Goal: Task Accomplishment & Management: Use online tool/utility

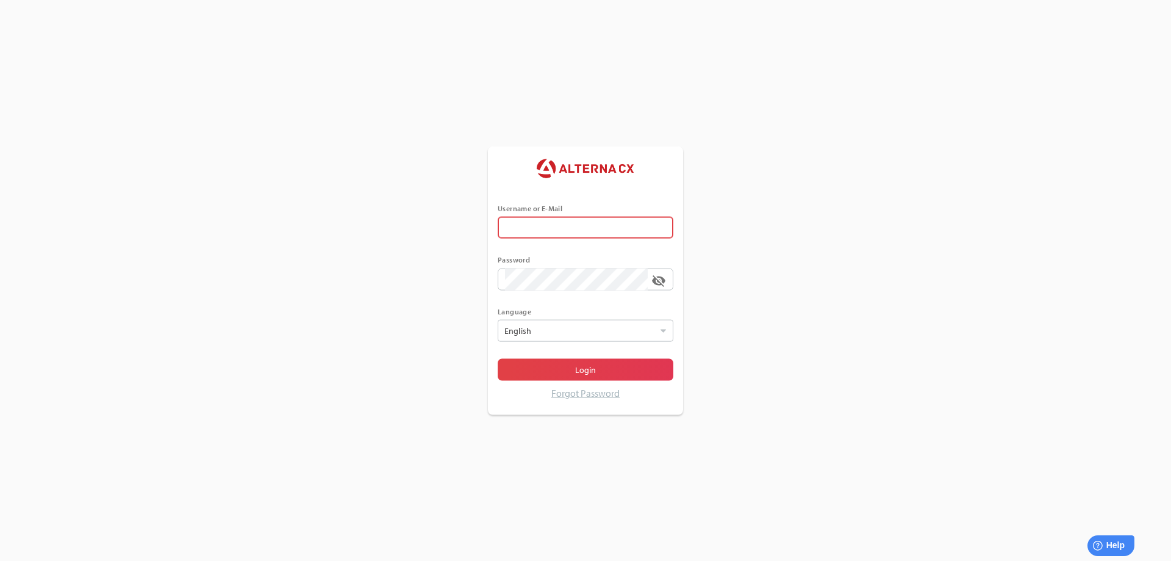
click at [617, 221] on input "text" at bounding box center [585, 228] width 161 height 22
click at [642, 224] on span at bounding box center [641, 228] width 10 height 10
click at [642, 224] on input "error The Username or E-Mail field is required" at bounding box center [576, 228] width 143 height 22
type input "******"
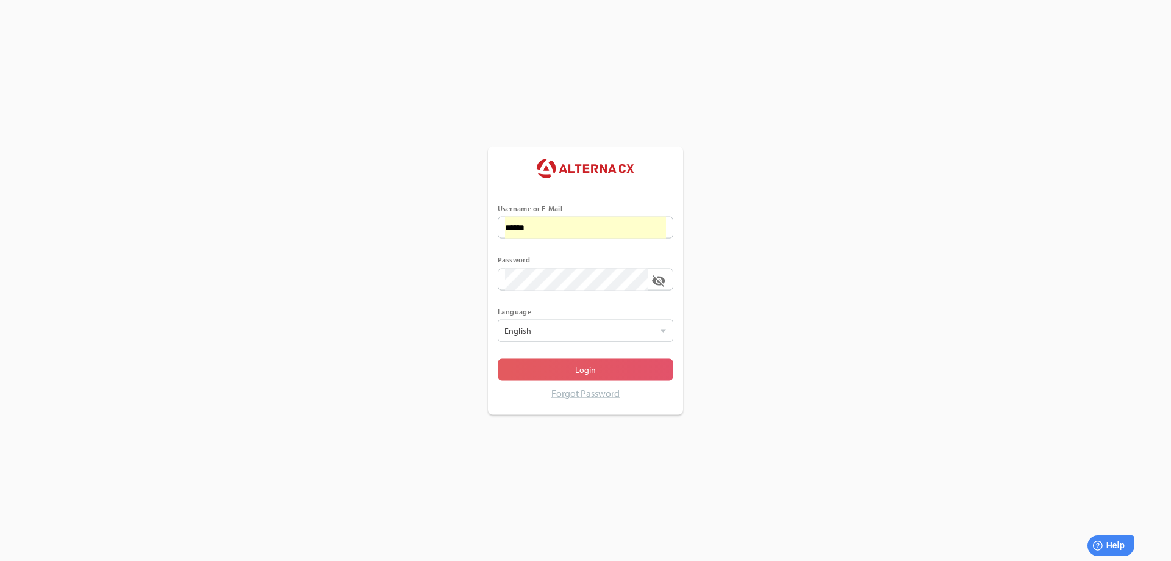
click at [575, 375] on span "Login" at bounding box center [585, 369] width 21 height 15
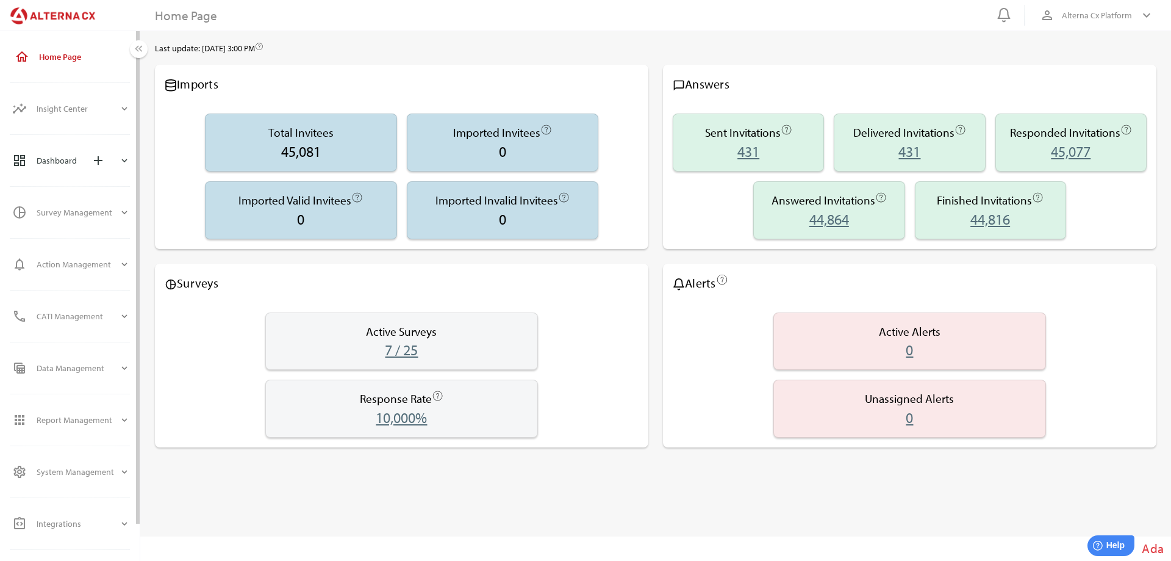
click at [122, 159] on icon "expand_more" at bounding box center [124, 160] width 11 height 11
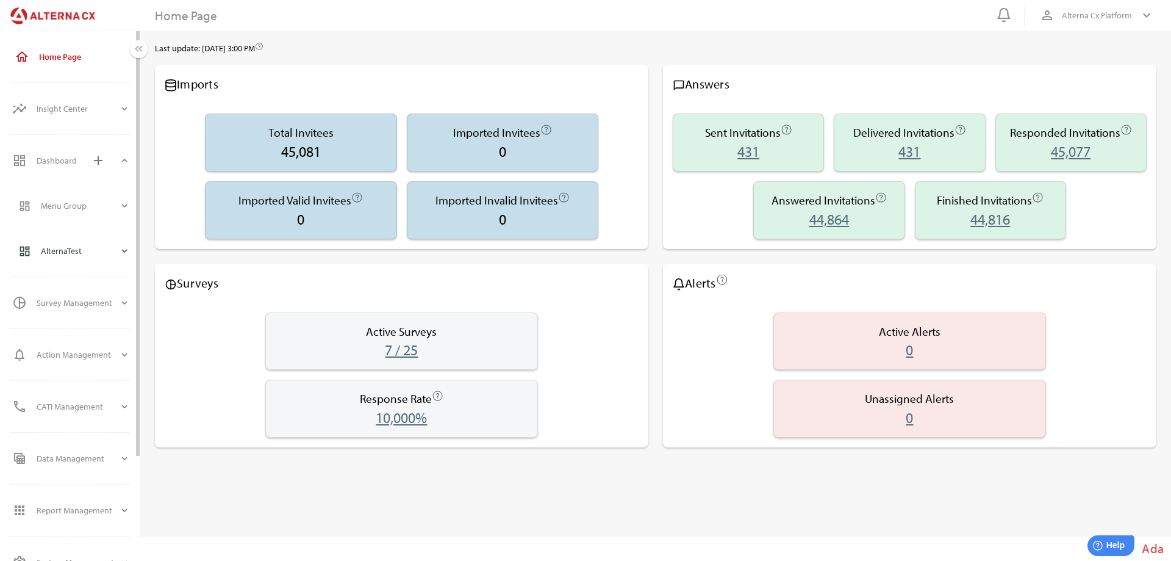
click at [121, 248] on icon "expand_more" at bounding box center [124, 250] width 11 height 11
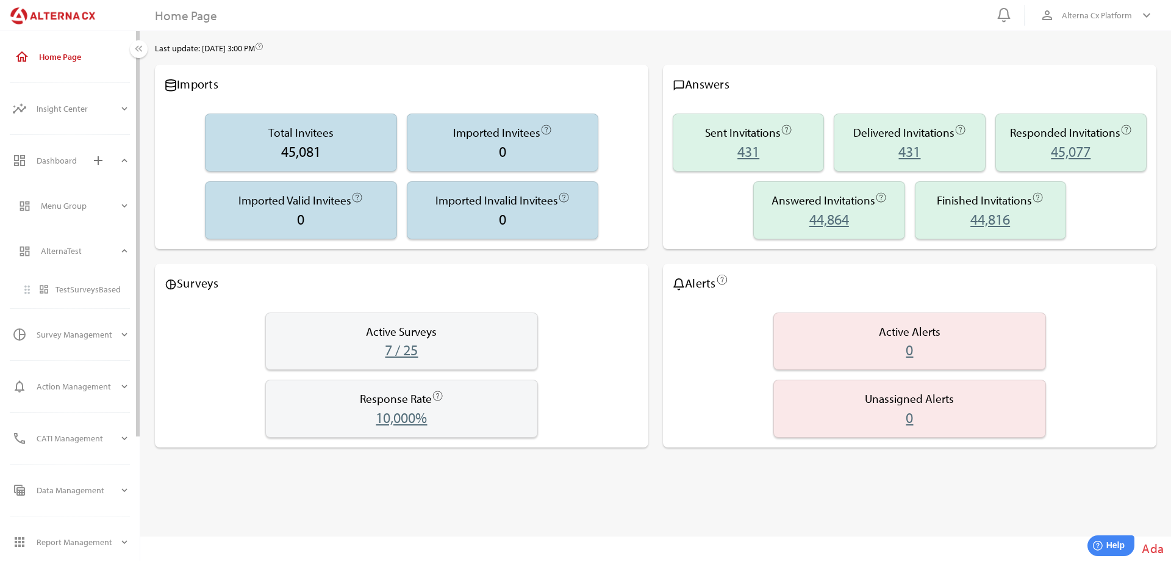
click at [95, 290] on div "TestSurveysBased" at bounding box center [93, 289] width 74 height 10
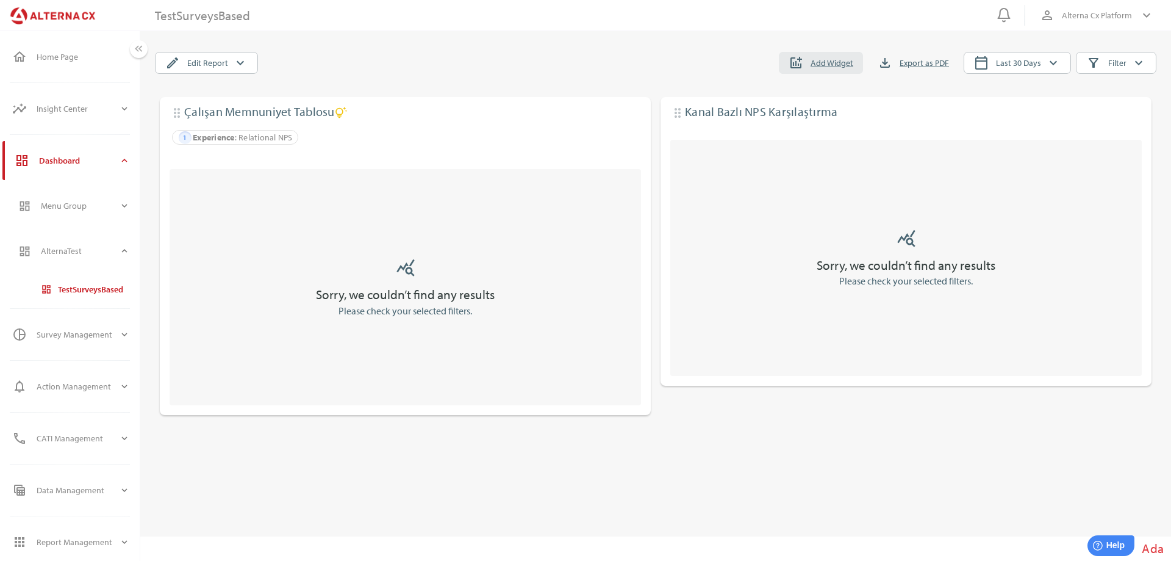
click at [830, 62] on span "Add Widget" at bounding box center [832, 63] width 43 height 15
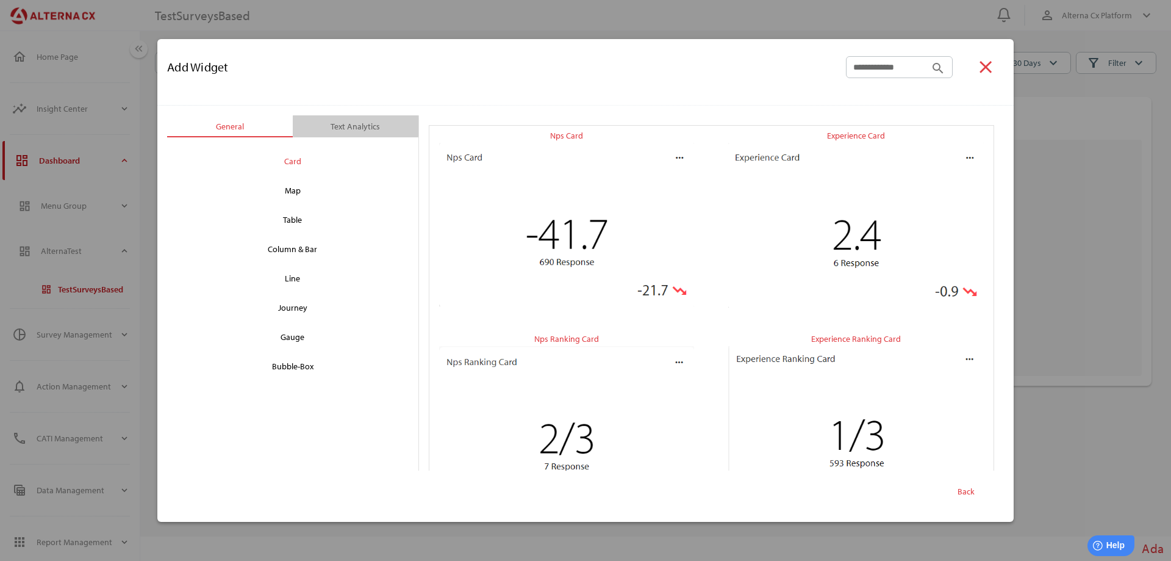
click at [351, 127] on div "Text Analytics" at bounding box center [355, 126] width 49 height 15
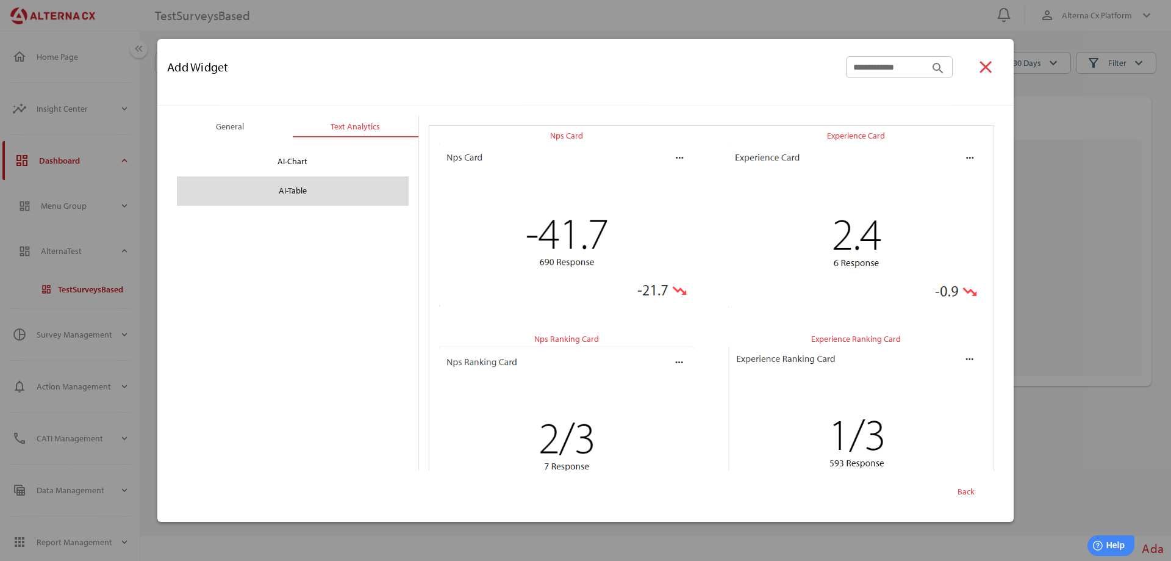
click at [300, 187] on div "AI-Table" at bounding box center [293, 191] width 212 height 20
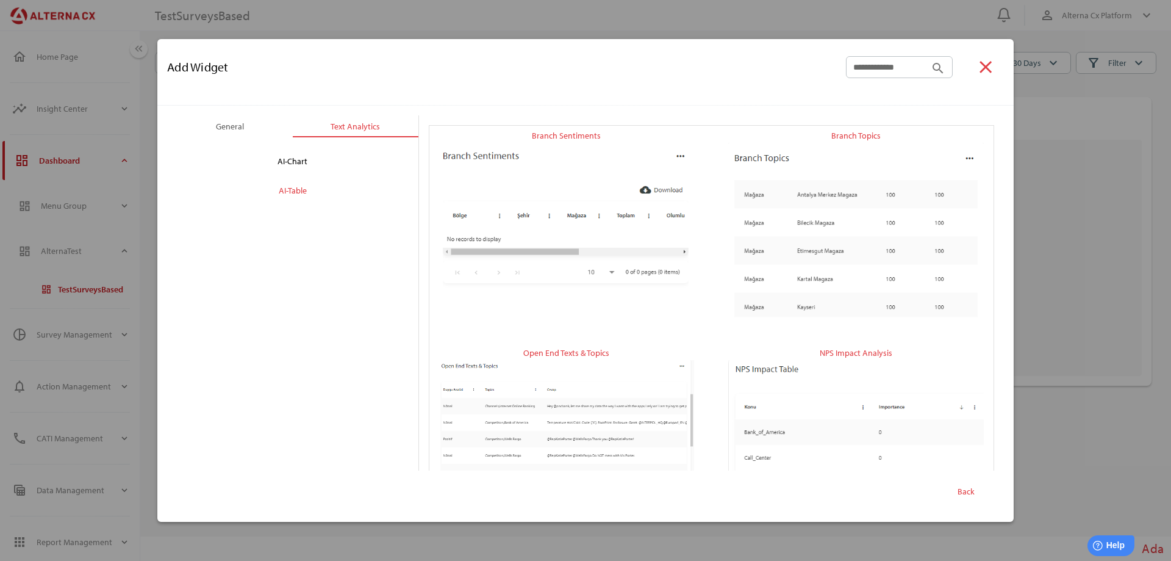
scroll to position [271, 0]
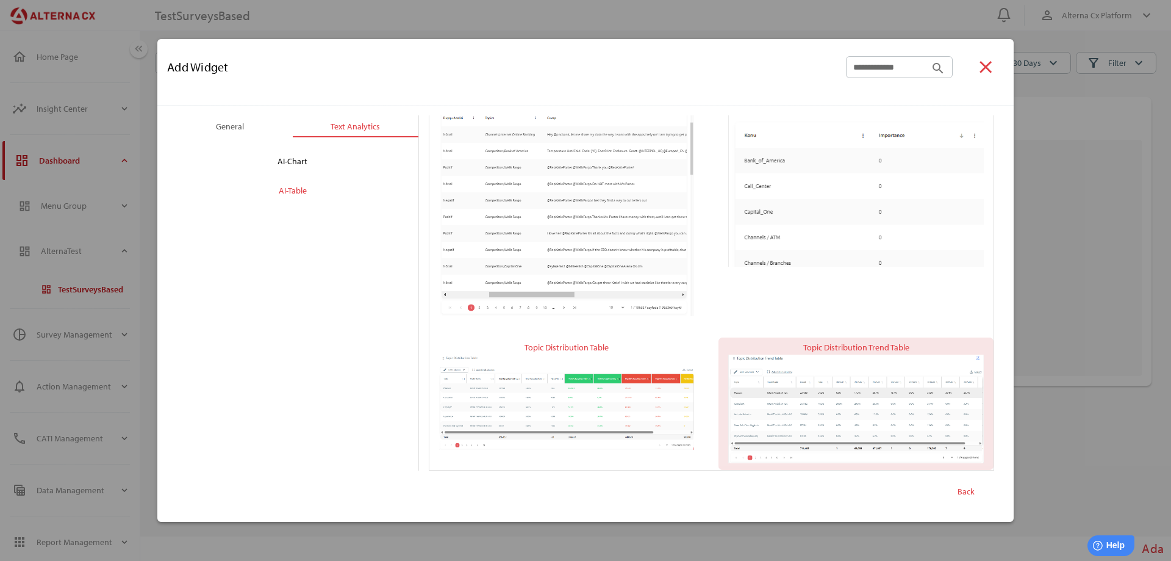
click at [811, 397] on img "button" at bounding box center [856, 408] width 256 height 109
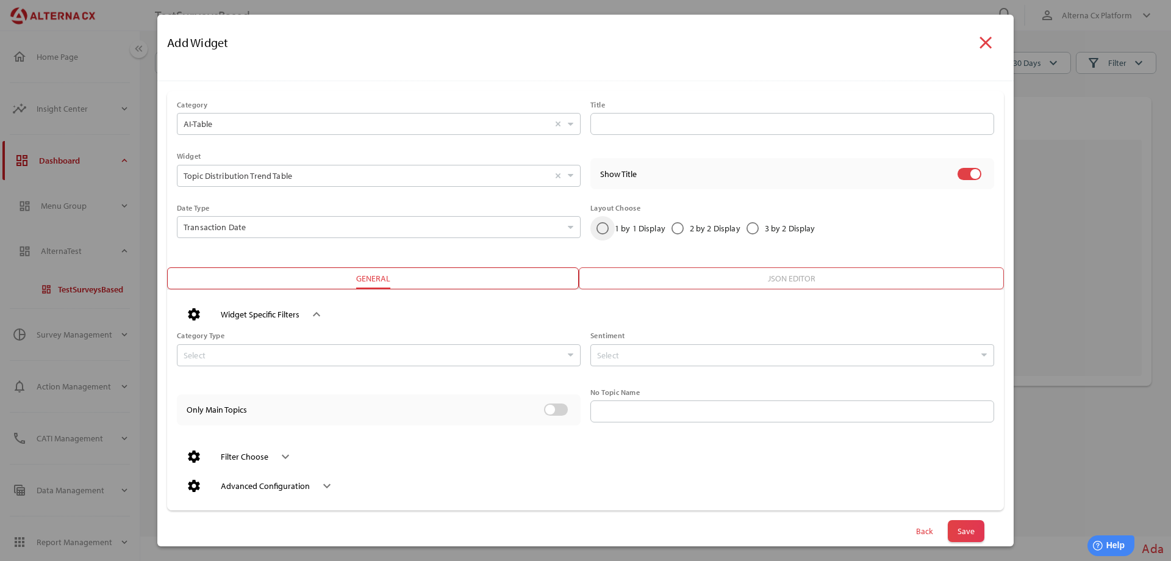
click at [597, 226] on icon "1 by 1 Display" at bounding box center [603, 228] width 12 height 12
click at [276, 351] on input "Select" at bounding box center [373, 355] width 378 height 21
click at [263, 228] on input "Transaction Date Select" at bounding box center [373, 227] width 378 height 21
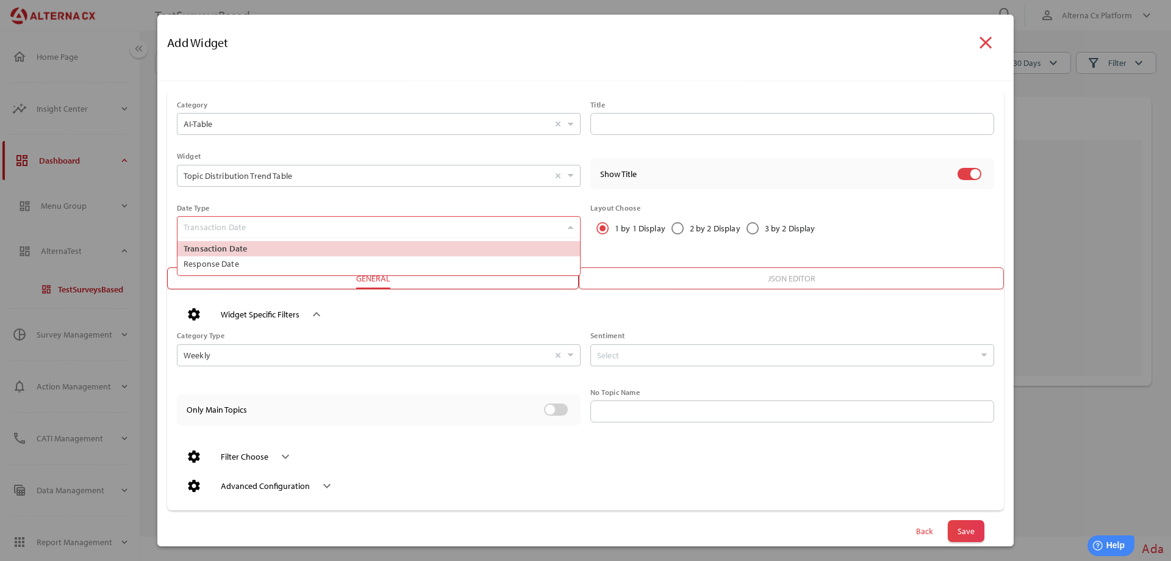
scroll to position [37, 398]
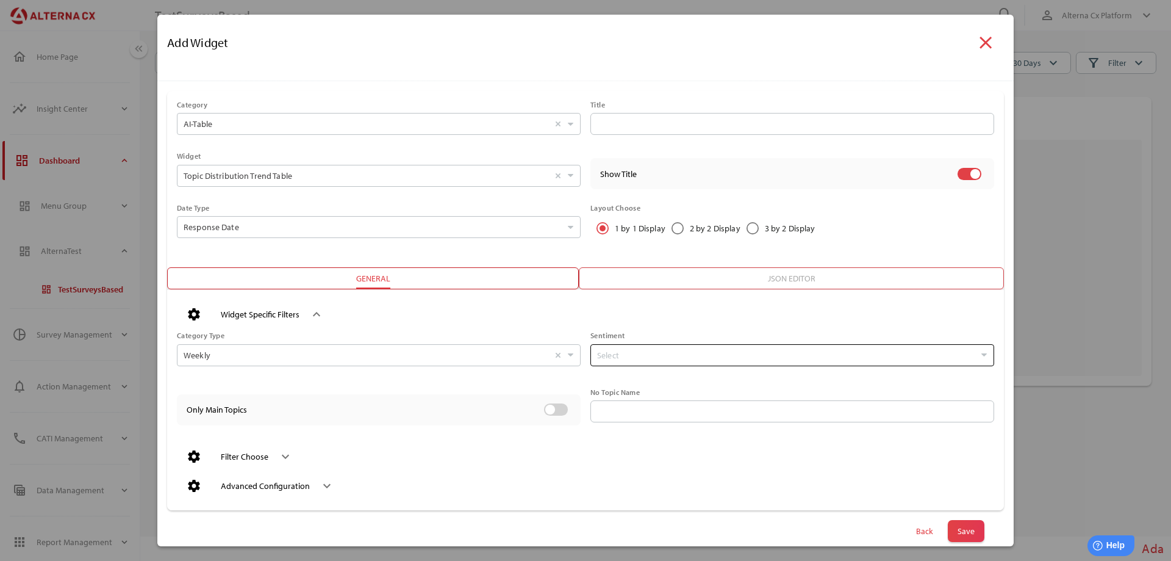
click at [627, 356] on input "Select" at bounding box center [786, 355] width 378 height 21
click at [639, 407] on input "text" at bounding box center [792, 411] width 389 height 22
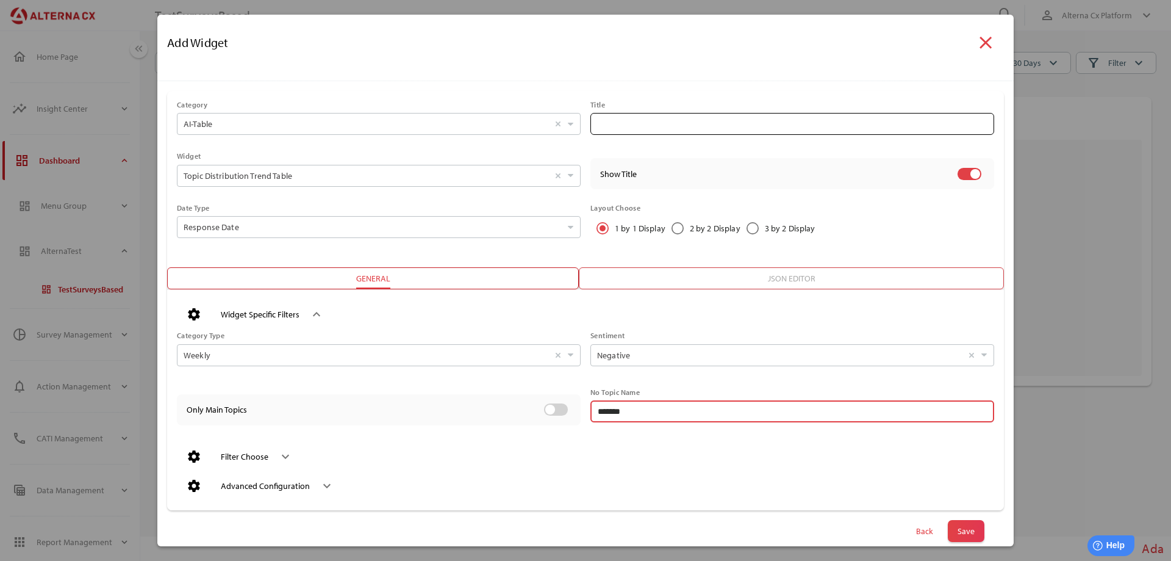
type input "*******"
click at [612, 123] on input "text" at bounding box center [792, 124] width 389 height 22
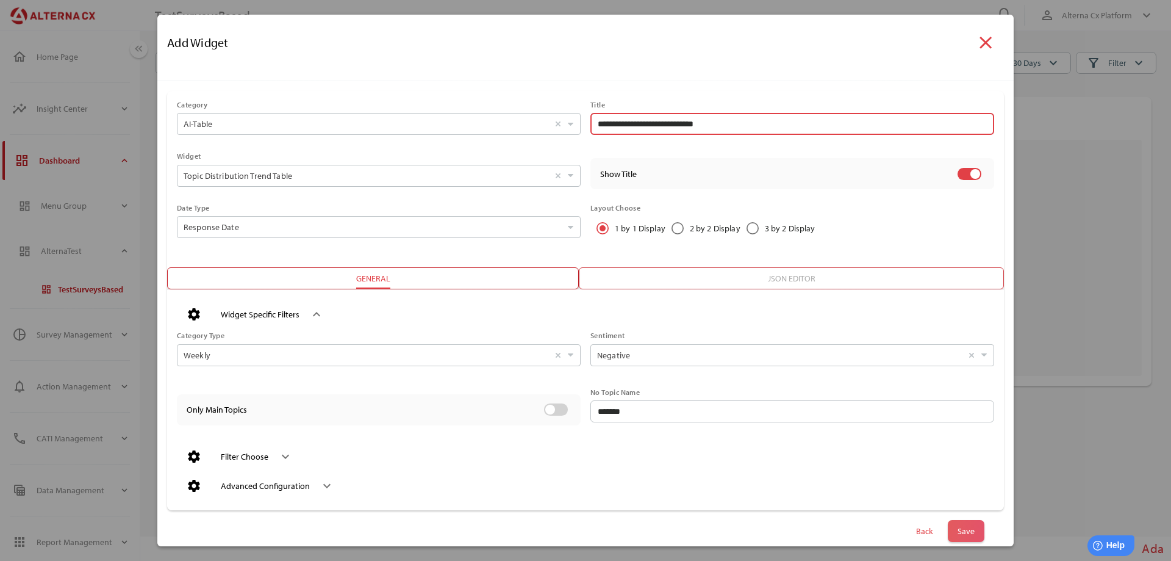
type input "**********"
click at [961, 530] on span "Save" at bounding box center [966, 530] width 17 height 17
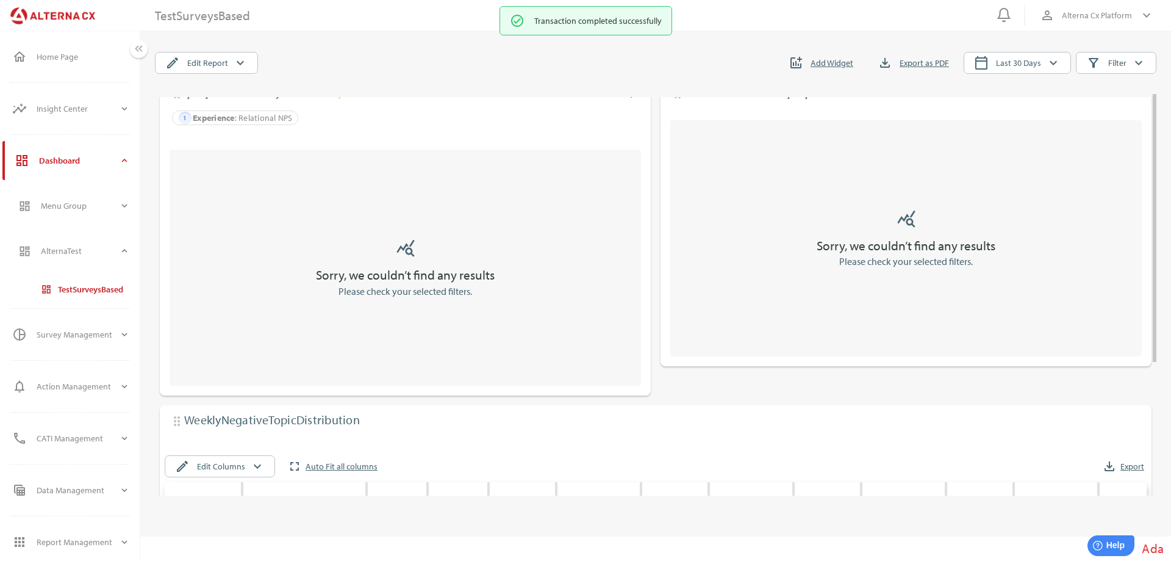
scroll to position [0, 0]
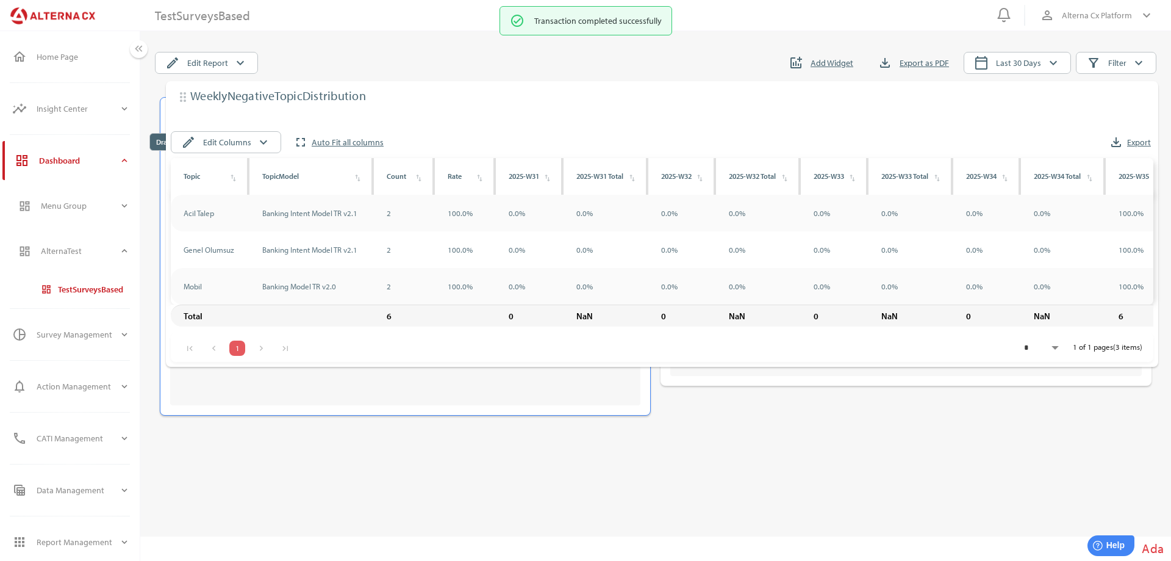
drag, startPoint x: 175, startPoint y: 446, endPoint x: 182, endPoint y: 103, distance: 342.9
click at [182, 103] on div "drag_indicator Çalışan Memnuniyet Tablosu tips_and_updates tune 1 Experience : …" at bounding box center [645, 251] width 1011 height 348
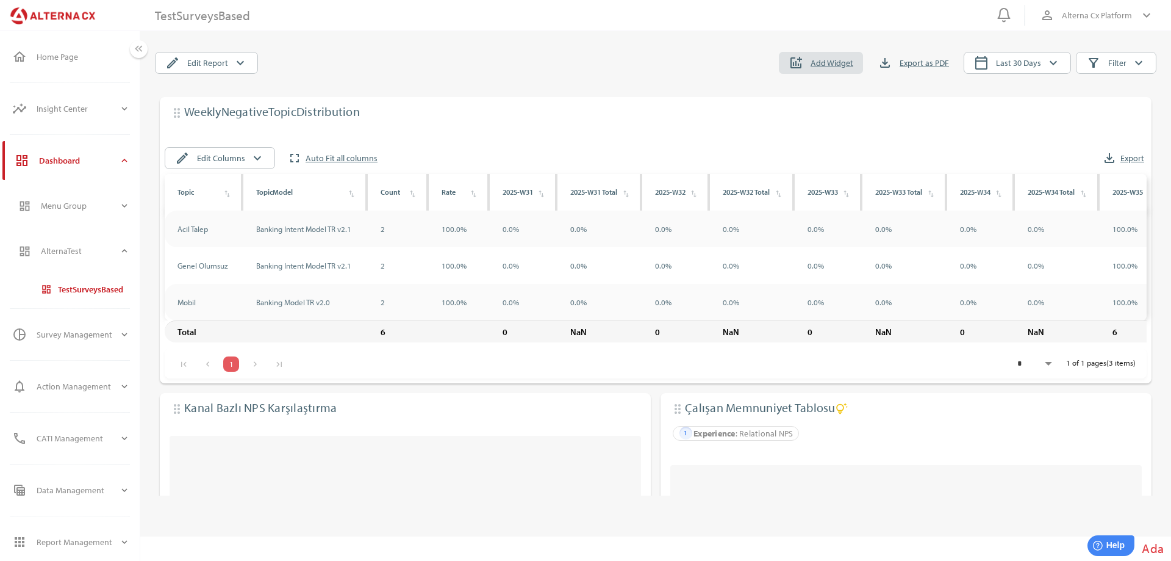
click at [843, 64] on span "Add Widget" at bounding box center [832, 63] width 43 height 15
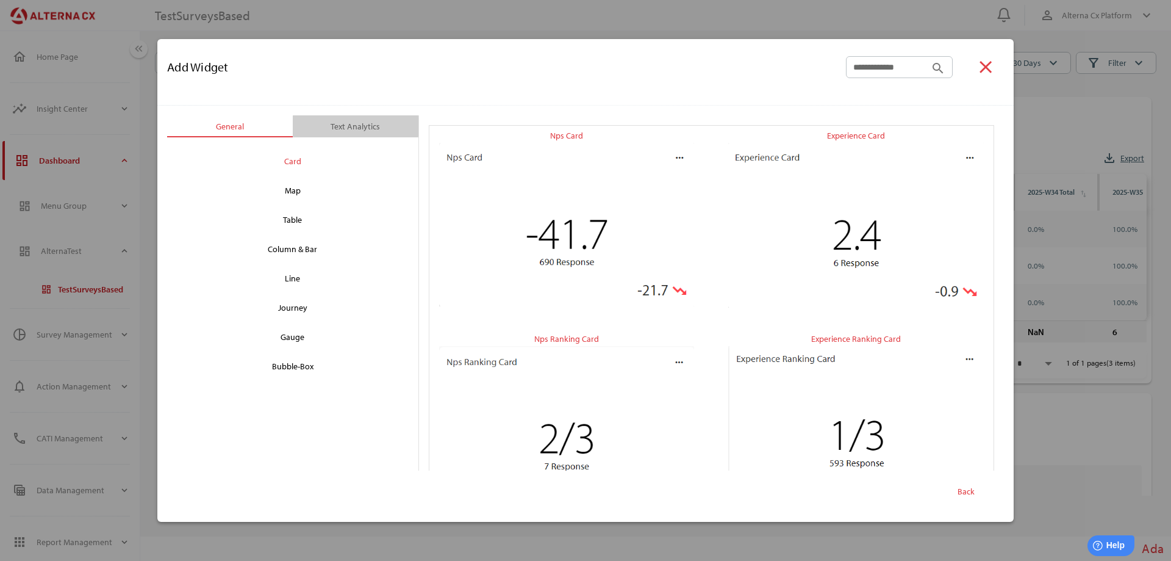
click at [368, 130] on div "Text Analytics" at bounding box center [355, 126] width 49 height 15
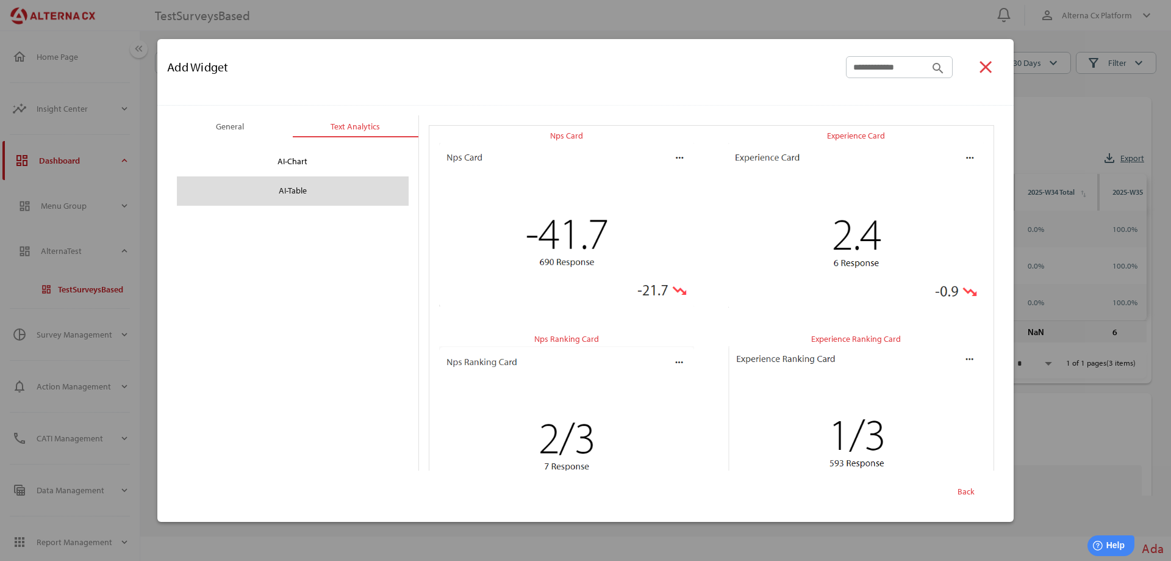
click at [298, 187] on div "AI-Table" at bounding box center [293, 191] width 212 height 20
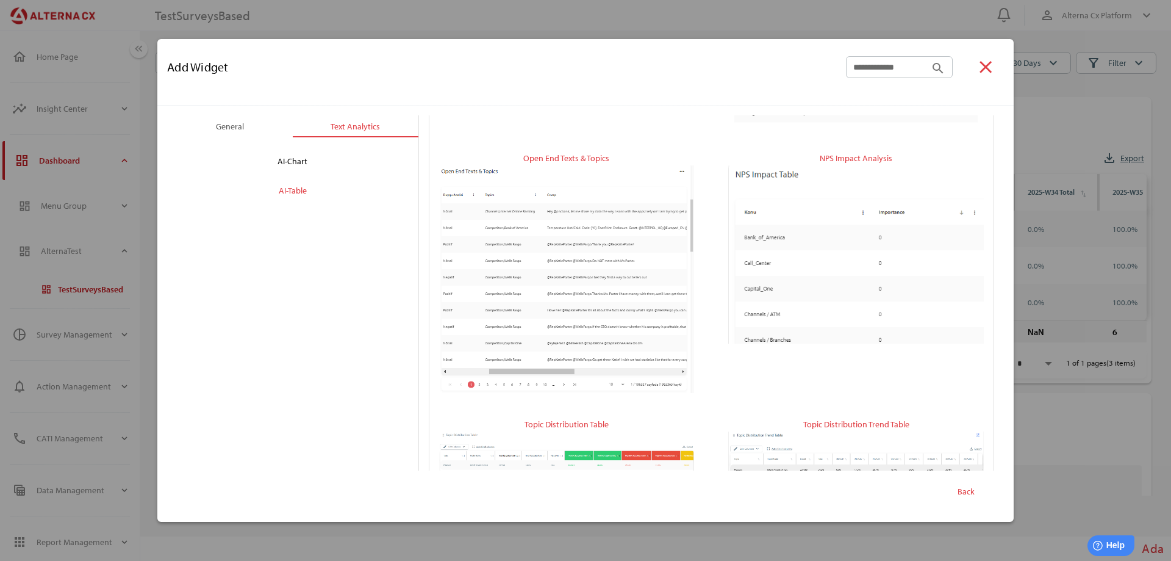
scroll to position [271, 0]
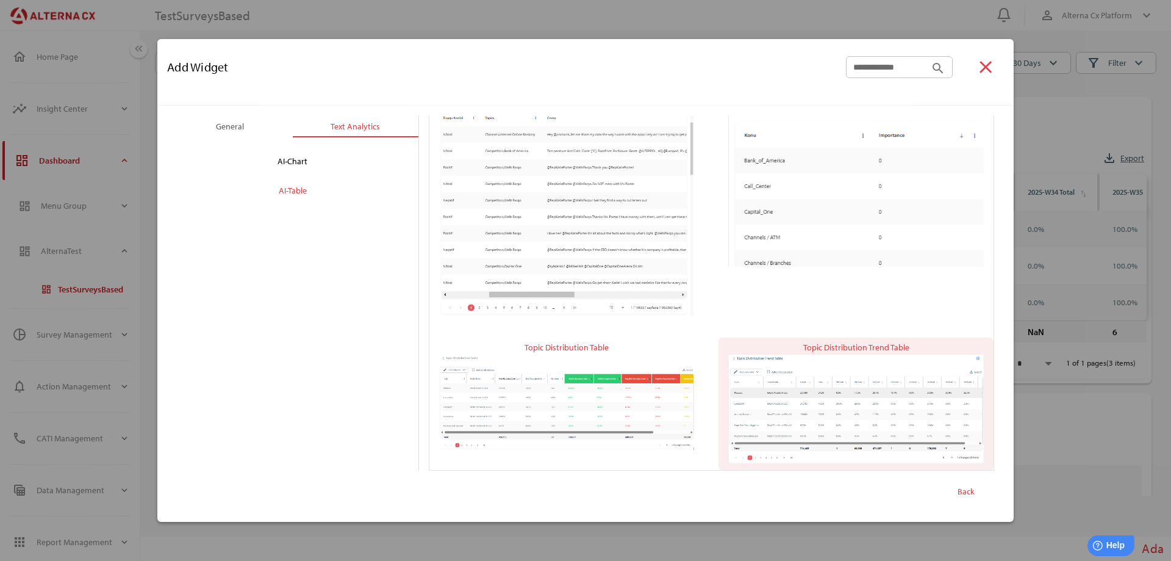
click at [859, 387] on img "button" at bounding box center [856, 408] width 256 height 109
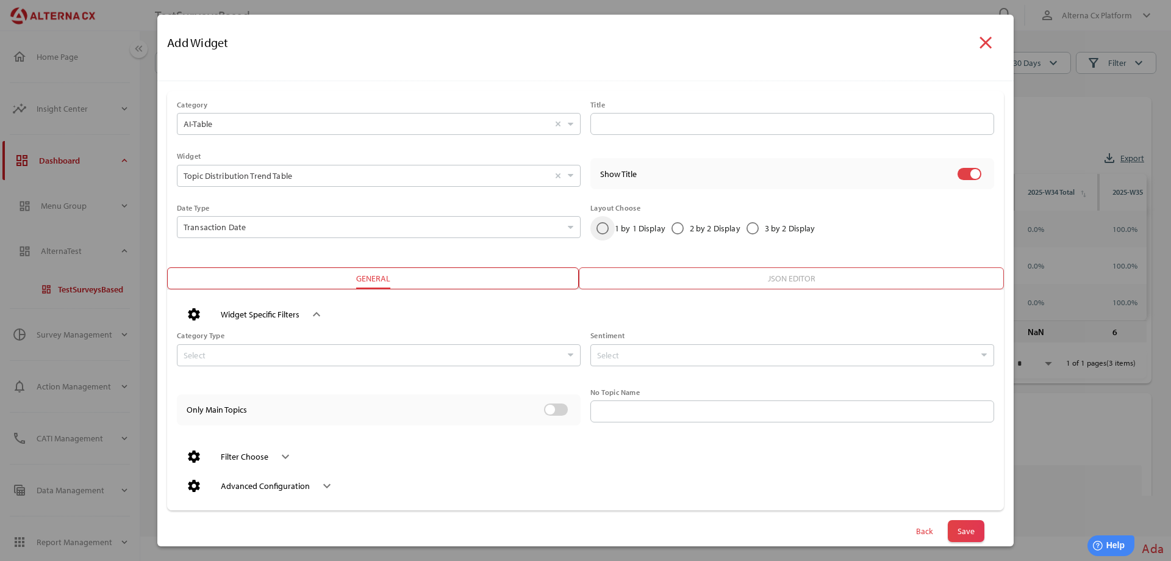
click at [600, 229] on icon "1 by 1 Display" at bounding box center [603, 228] width 12 height 12
click at [374, 234] on input "Transaction Date Select" at bounding box center [373, 227] width 378 height 21
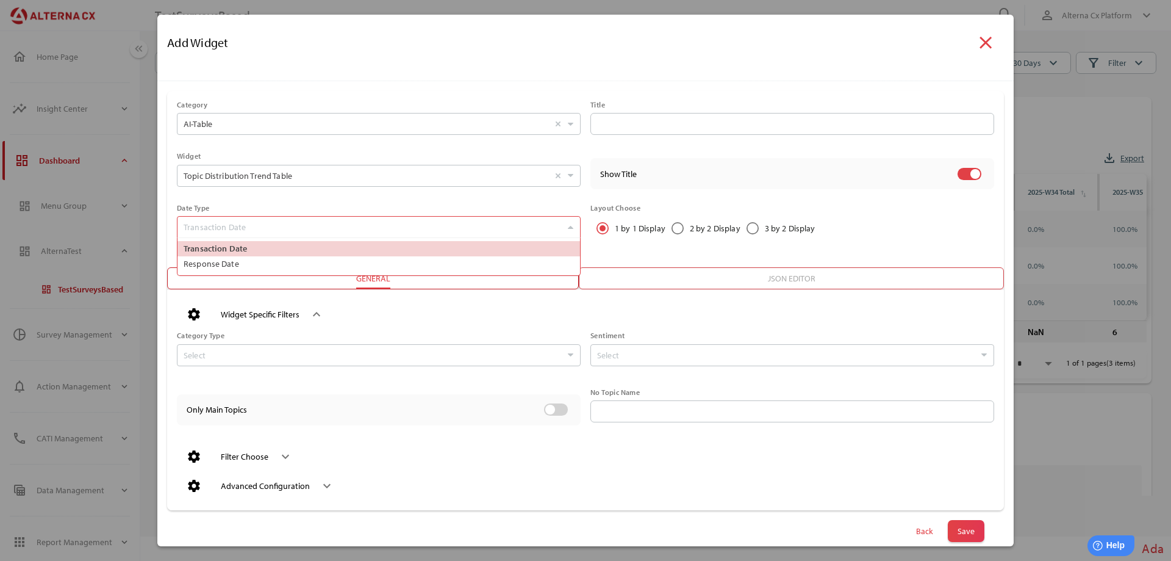
scroll to position [37, 398]
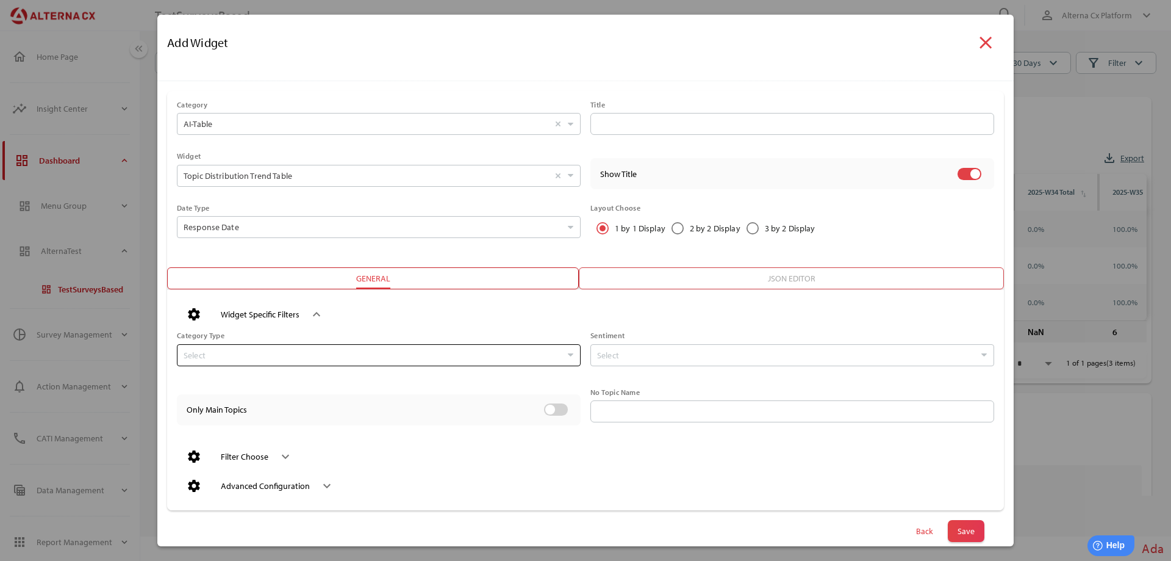
click at [211, 356] on input "Select" at bounding box center [373, 355] width 378 height 21
click at [683, 350] on input "Select" at bounding box center [786, 355] width 378 height 21
click at [609, 408] on input "text" at bounding box center [792, 411] width 389 height 22
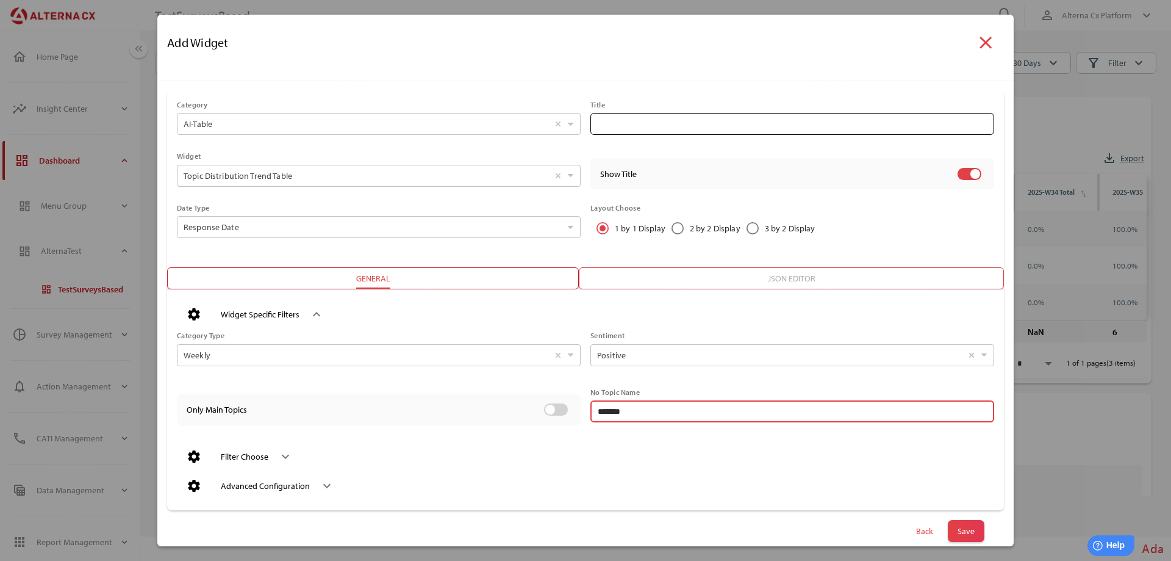
type input "*******"
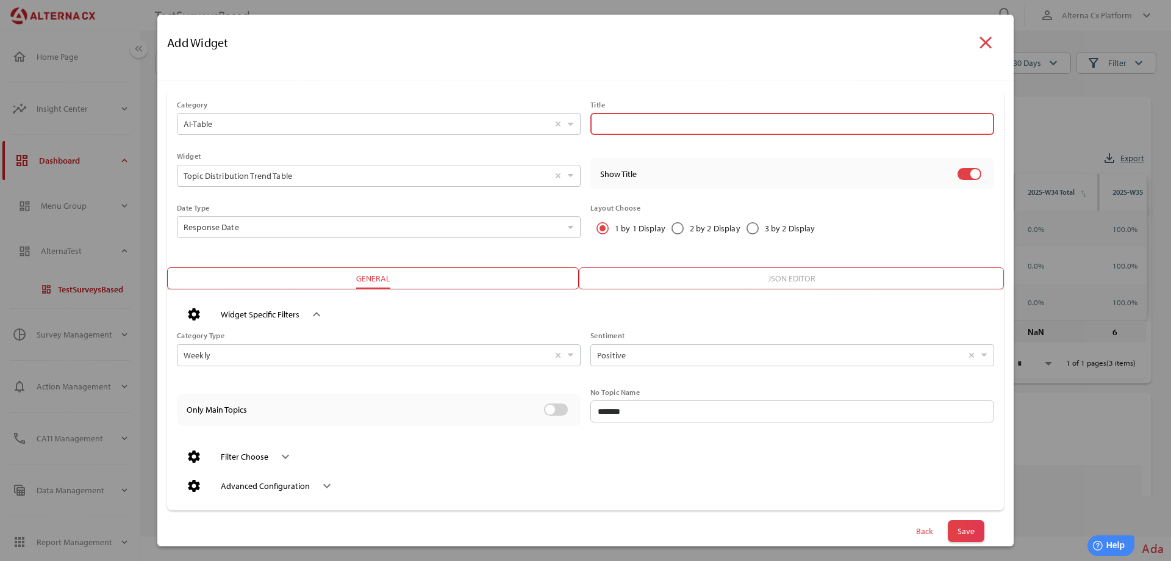
click at [604, 115] on input "text" at bounding box center [792, 124] width 389 height 22
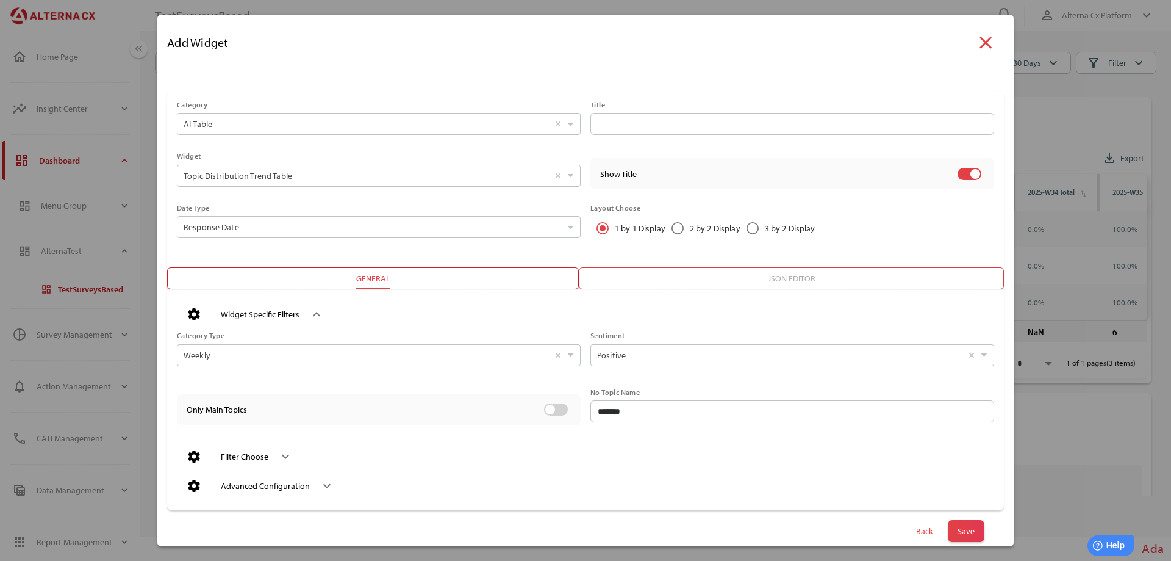
drag, startPoint x: 616, startPoint y: 23, endPoint x: 615, endPoint y: 181, distance: 158.6
click at [615, 182] on div "Add Widget close General Text Analytics chevron_left chevron_right AI-Chart AI-…" at bounding box center [585, 280] width 856 height 531
click at [639, 117] on input "text" at bounding box center [792, 124] width 389 height 22
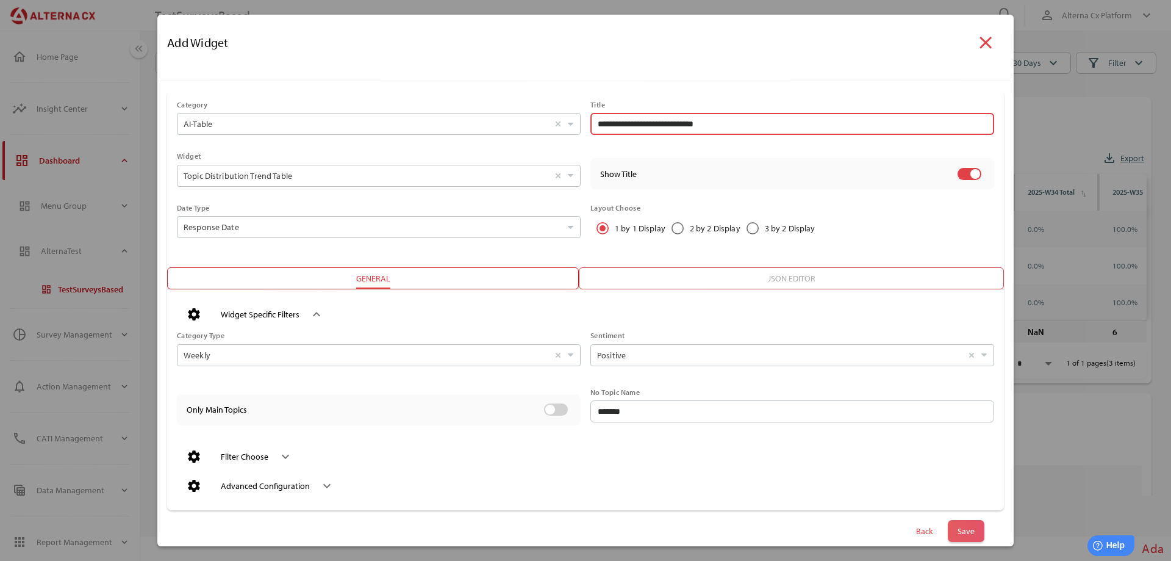
type input "**********"
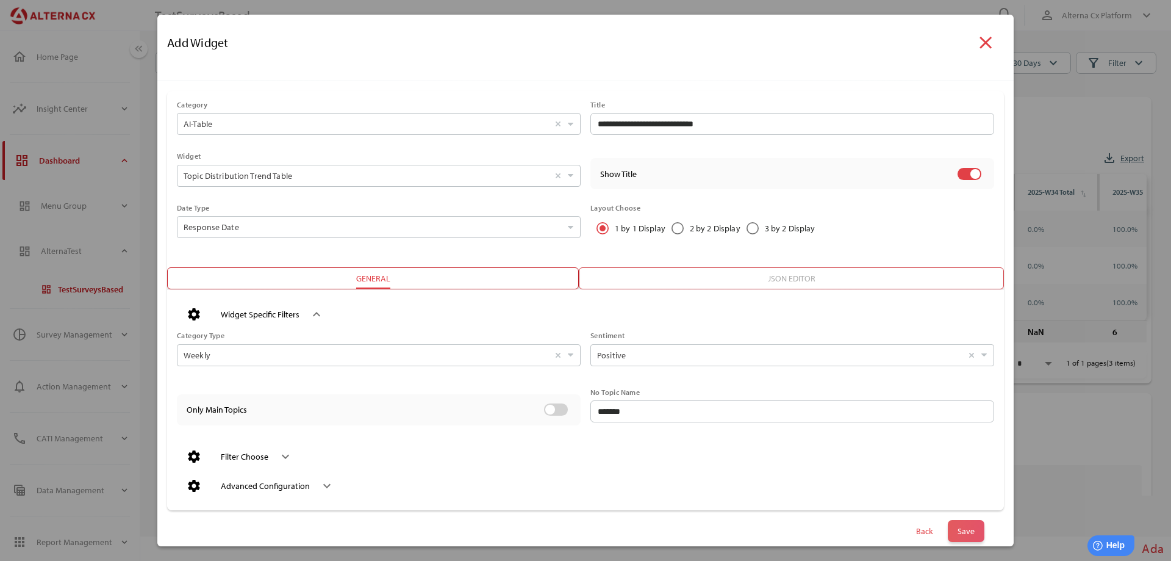
click at [958, 526] on span "Save" at bounding box center [966, 530] width 17 height 17
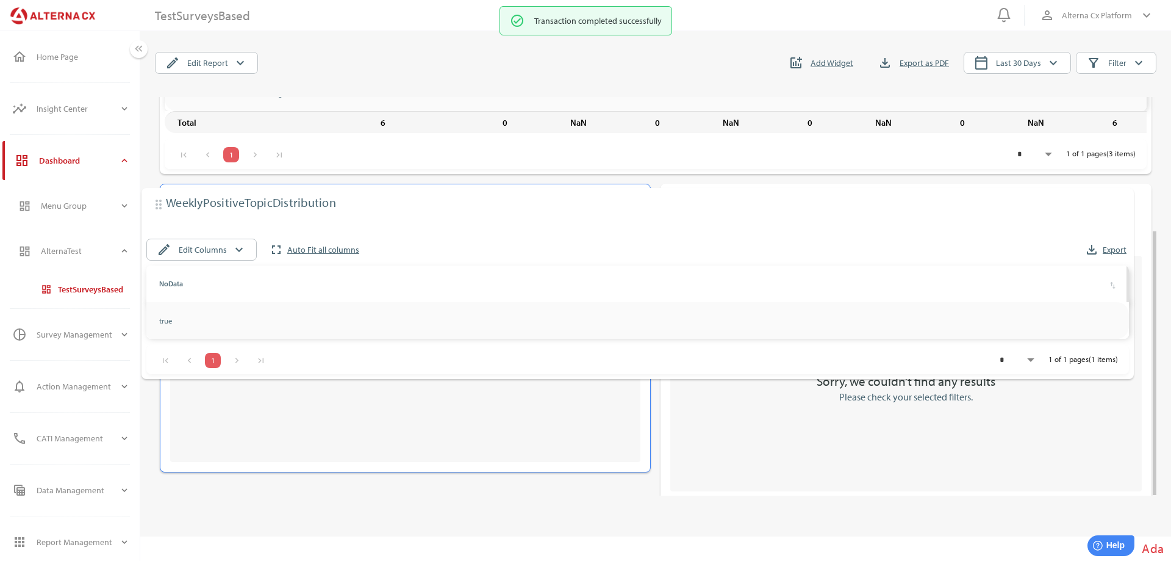
scroll to position [203, 0]
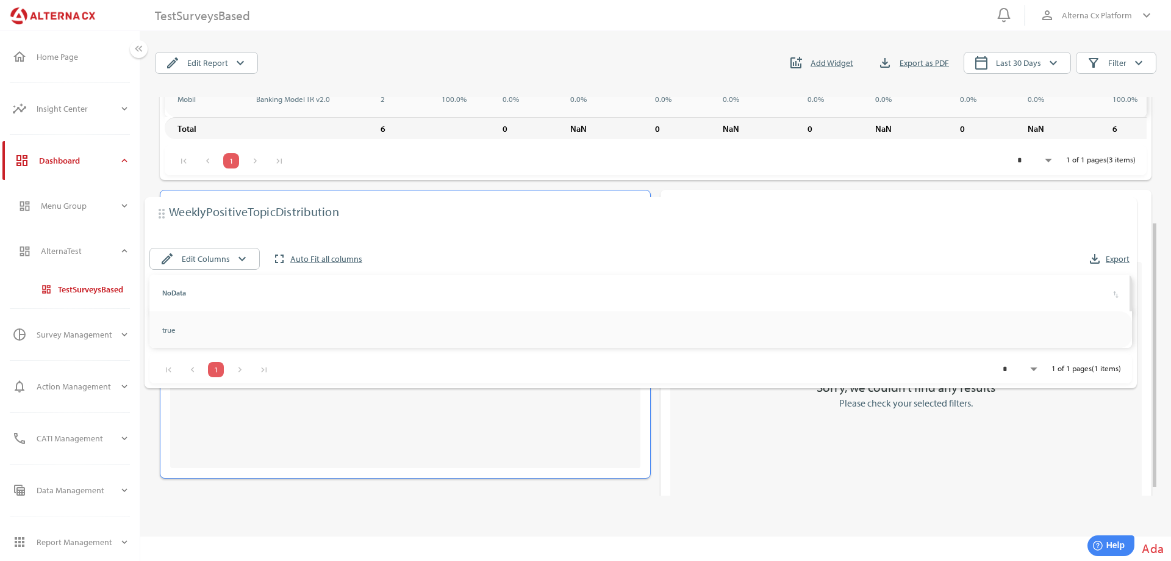
drag, startPoint x: 176, startPoint y: 324, endPoint x: 162, endPoint y: 217, distance: 107.8
click at [162, 217] on div "drag_indicator WeeklyNegativeTopicDistribution tune edit Edit Columns keyboard_…" at bounding box center [645, 195] width 1011 height 642
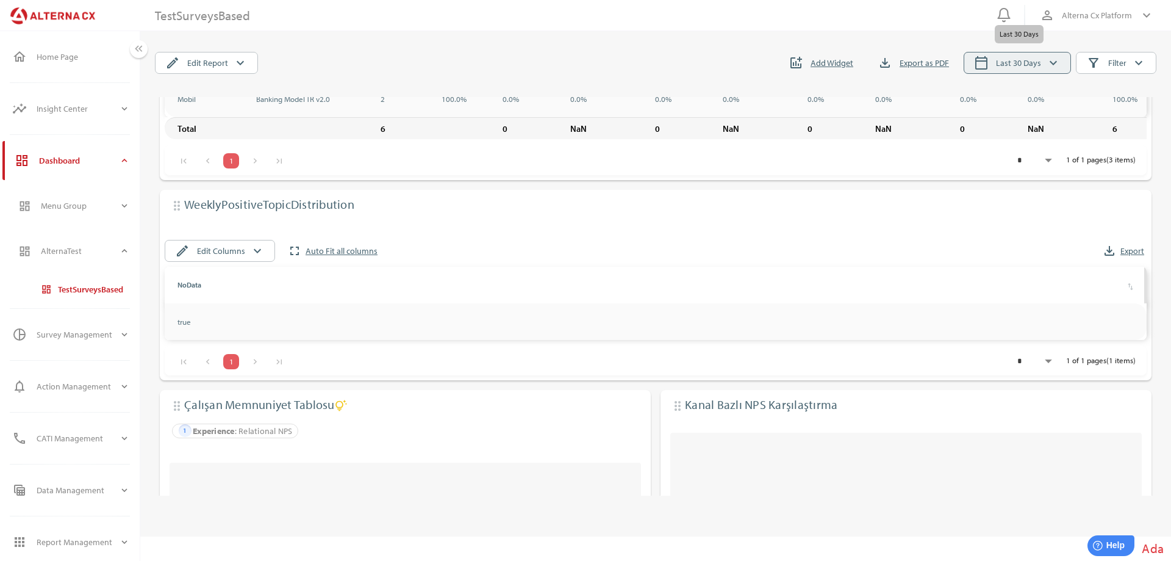
click at [1046, 64] on span "calendar_today Last 30 Days keyboard_arrow_down" at bounding box center [1017, 63] width 87 height 16
select select "*"
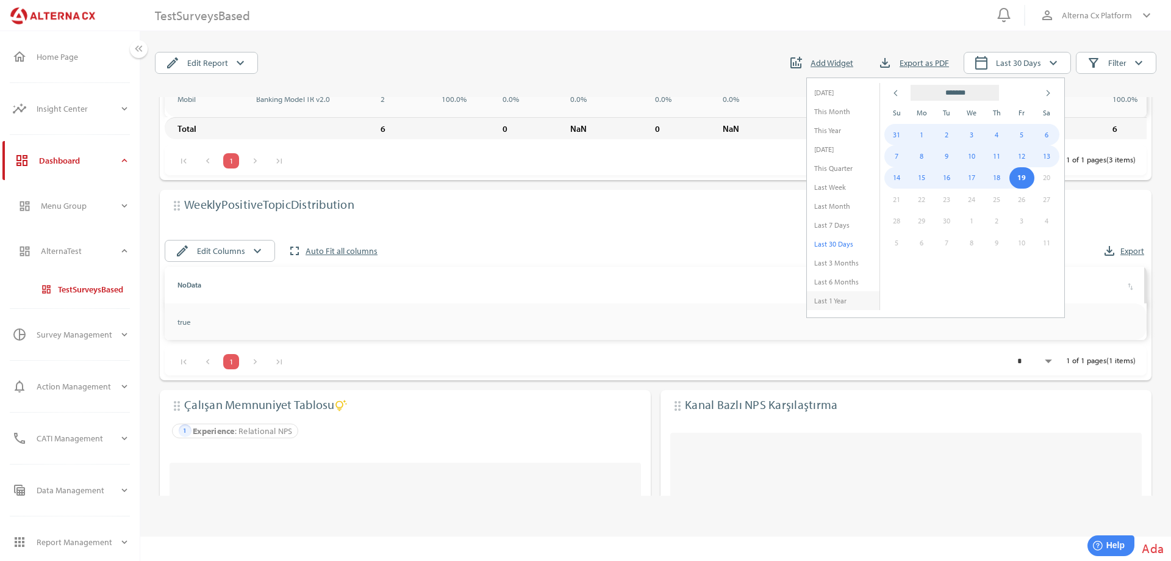
click at [829, 297] on li "Last 1 Year" at bounding box center [843, 300] width 73 height 19
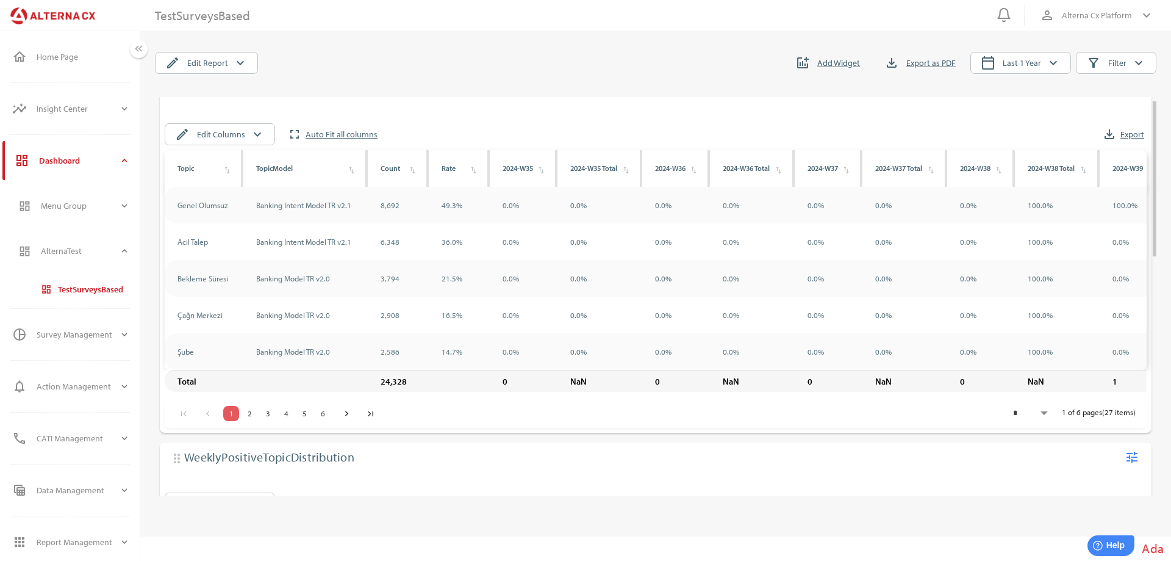
scroll to position [0, 0]
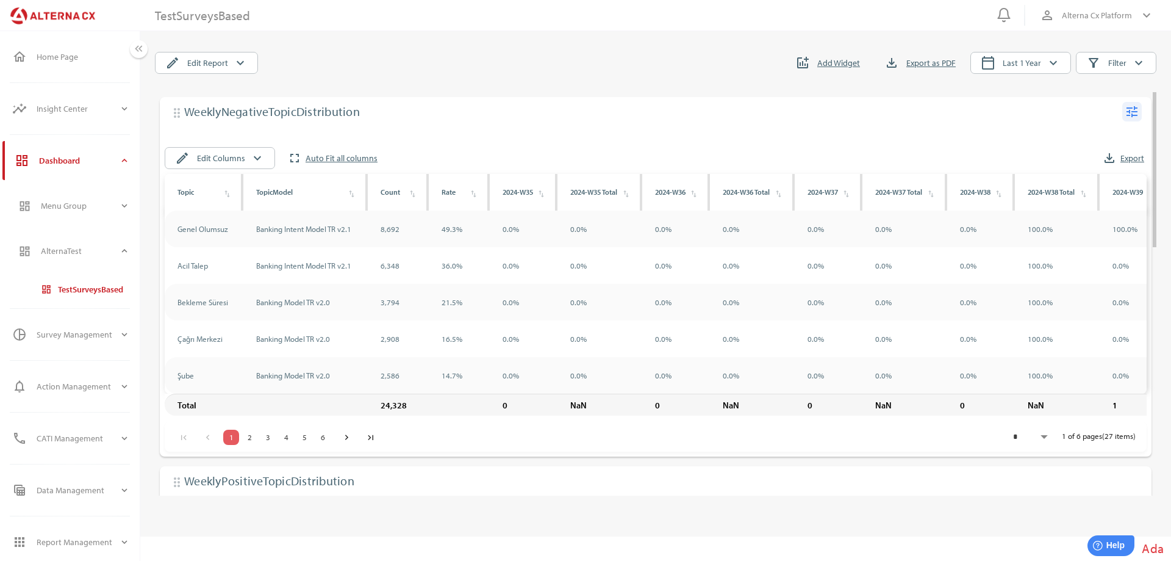
click at [1135, 107] on icon "tune" at bounding box center [1132, 111] width 15 height 15
click at [1083, 130] on div "edit" at bounding box center [1072, 136] width 24 height 20
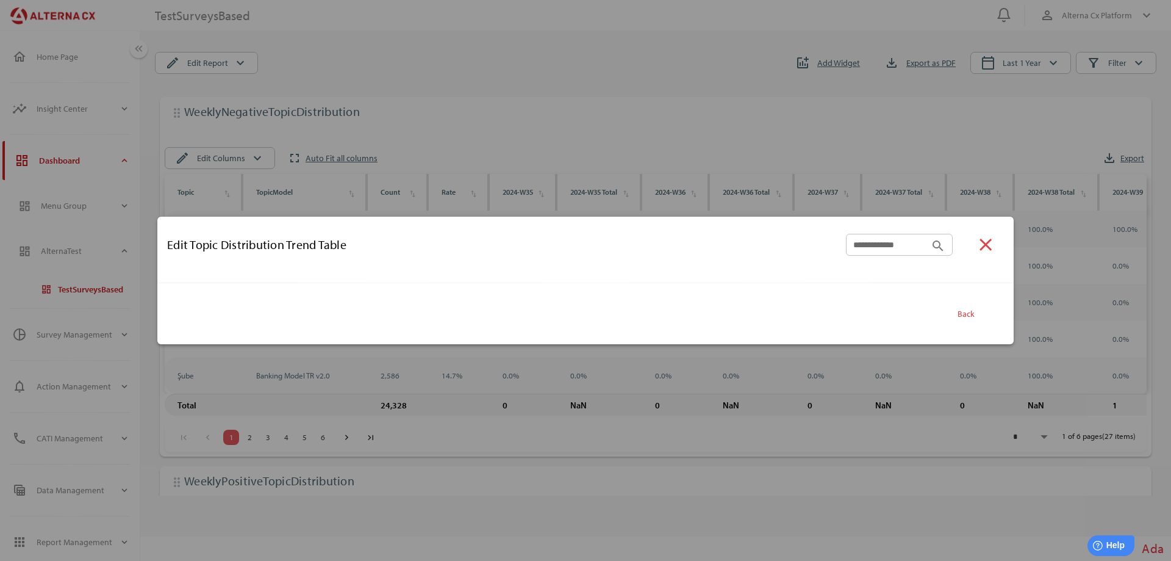
type input "**********"
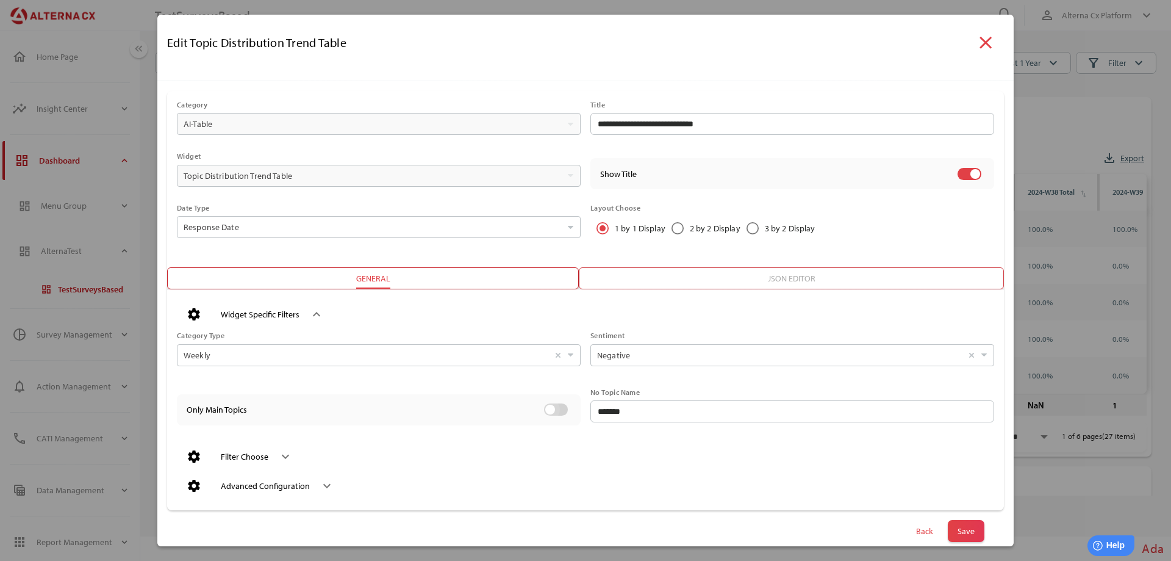
click at [557, 410] on div at bounding box center [556, 409] width 24 height 12
click at [961, 530] on span "Save" at bounding box center [966, 530] width 17 height 17
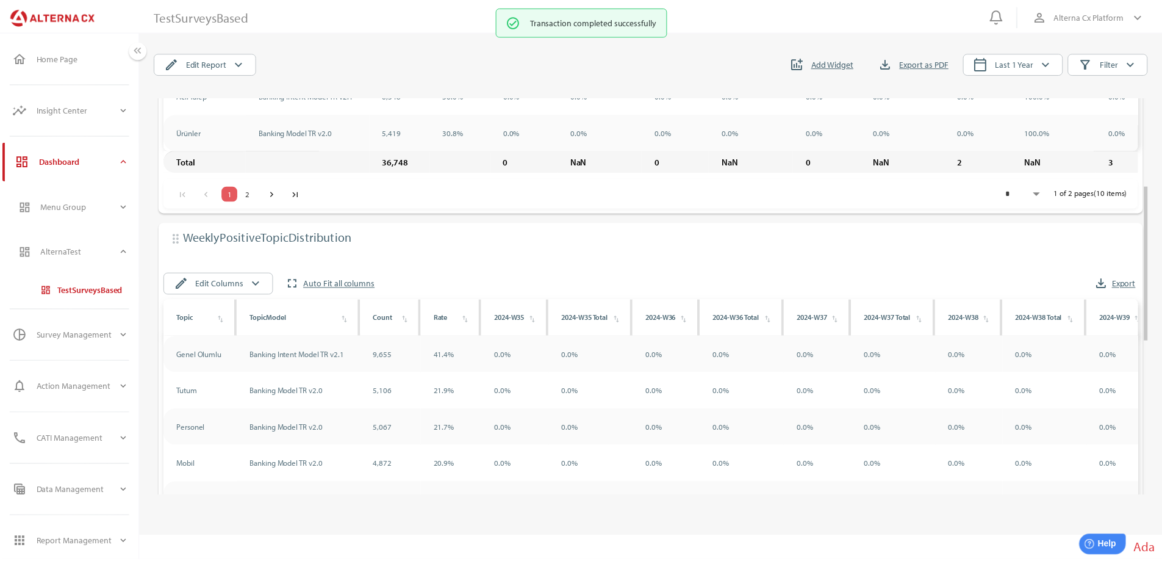
scroll to position [305, 0]
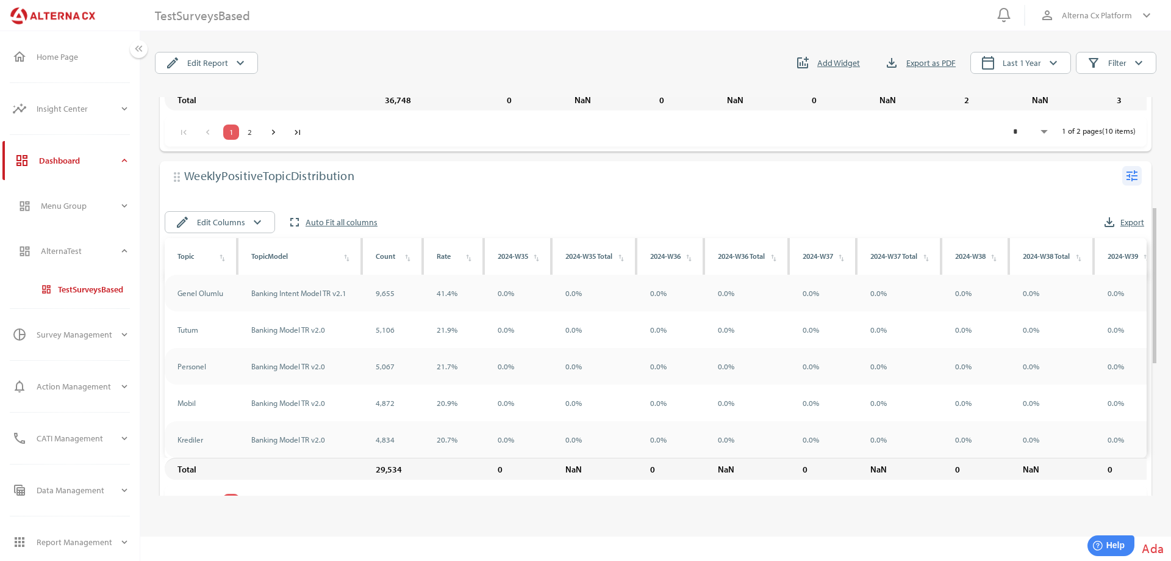
click at [1132, 183] on icon "tune" at bounding box center [1132, 175] width 15 height 15
click at [1094, 209] on div "Edit" at bounding box center [1109, 209] width 48 height 20
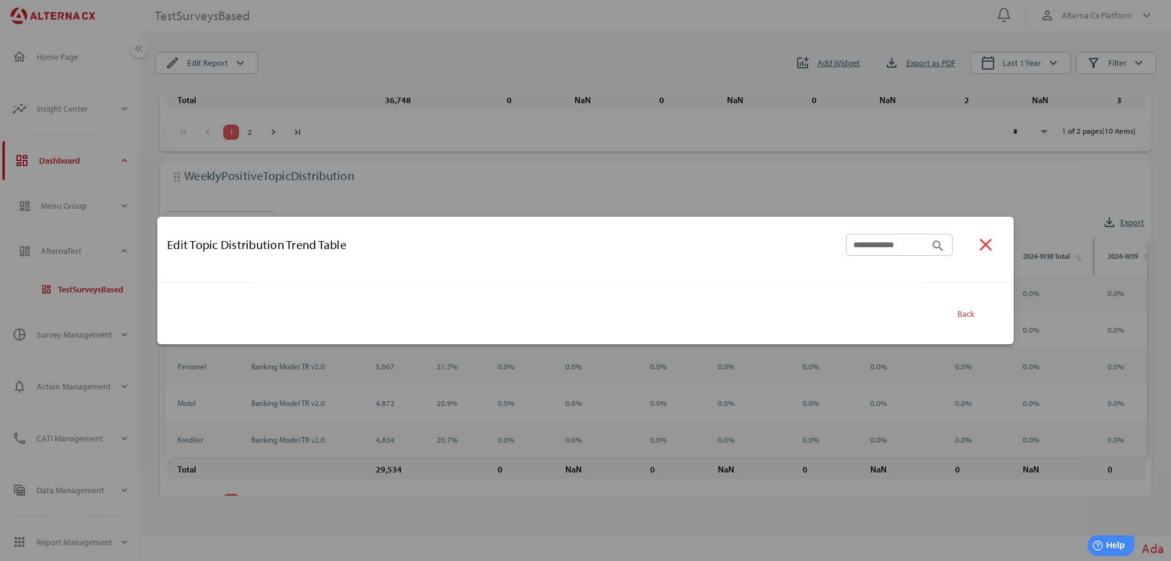
type input "**********"
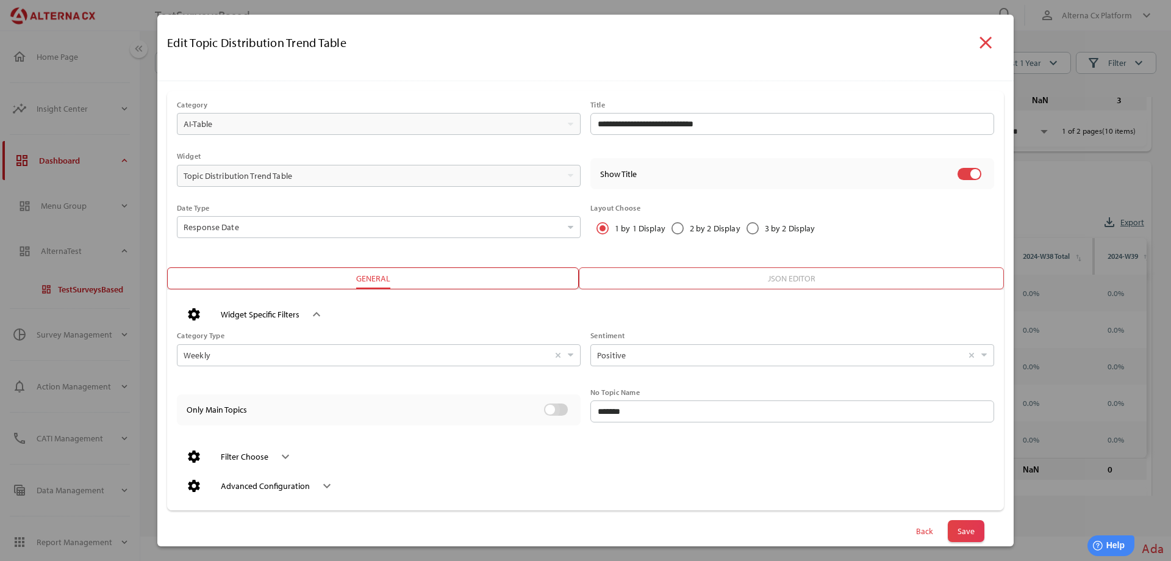
click at [548, 408] on div at bounding box center [550, 409] width 10 height 10
click at [958, 530] on span "Save" at bounding box center [966, 530] width 17 height 17
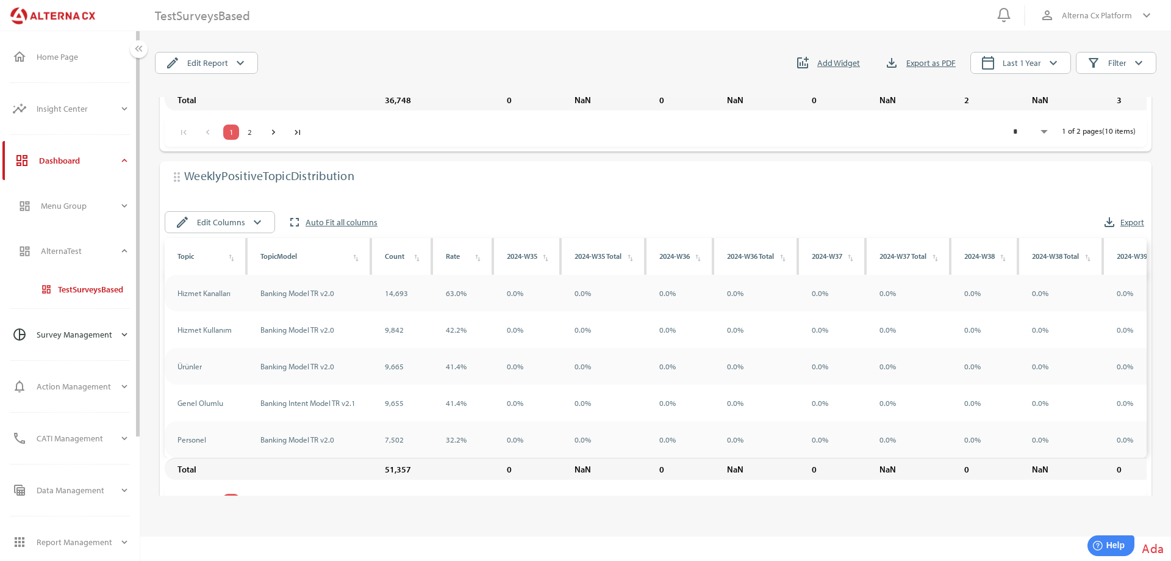
click at [117, 336] on div "Survey Management" at bounding box center [78, 334] width 82 height 29
click at [79, 251] on div "Surveys" at bounding box center [91, 251] width 77 height 10
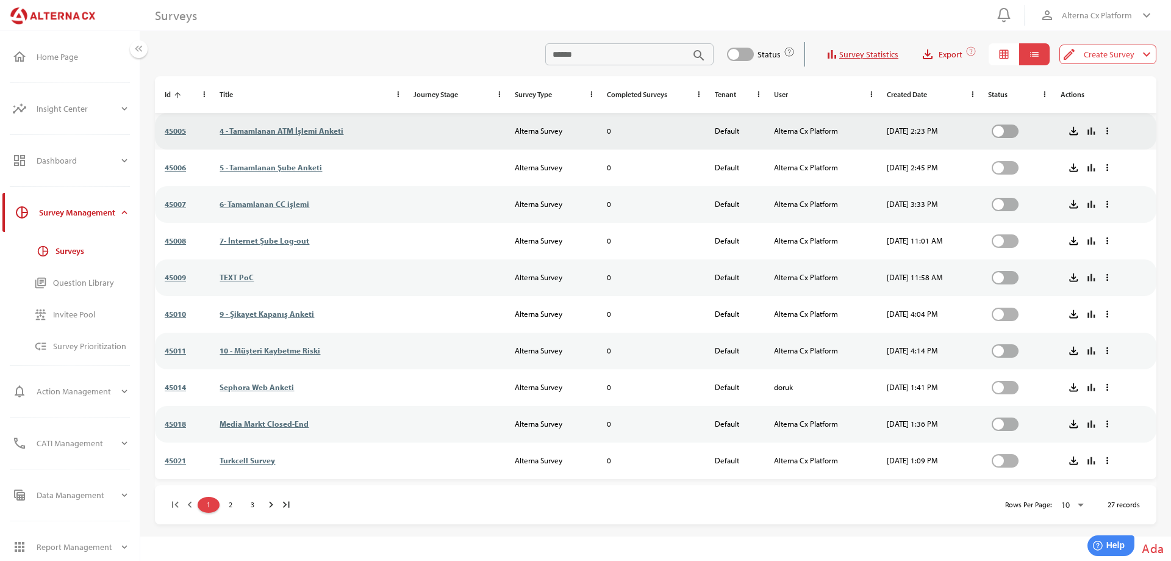
click at [309, 129] on link "4 - Tamamlanan ATM İşlemi Anketi" at bounding box center [282, 131] width 124 height 10
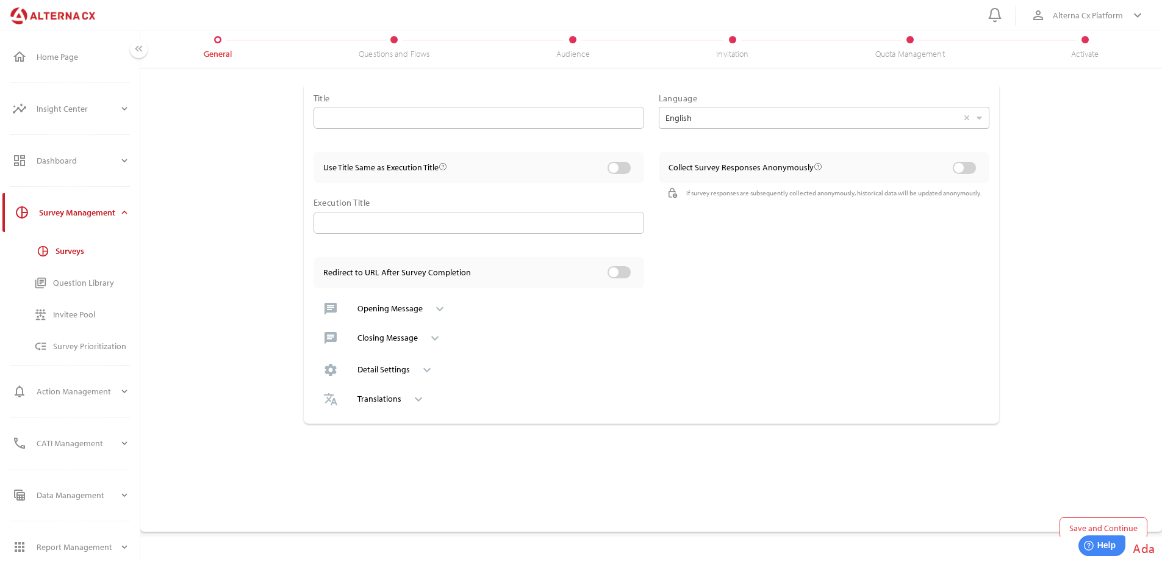
type input "**********"
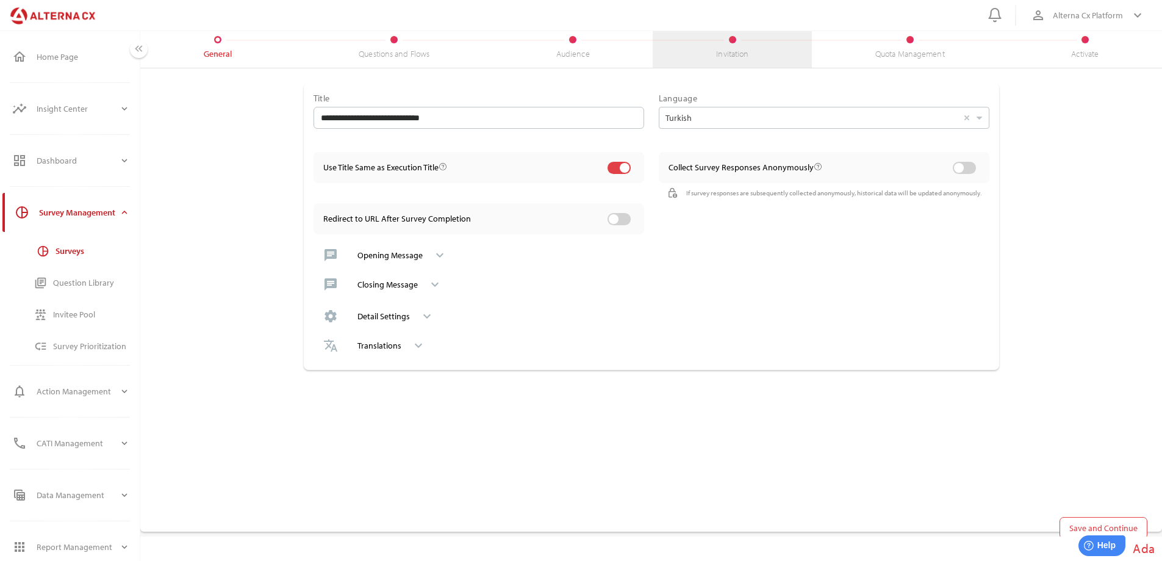
click at [749, 46] on div "Invitation" at bounding box center [732, 47] width 159 height 40
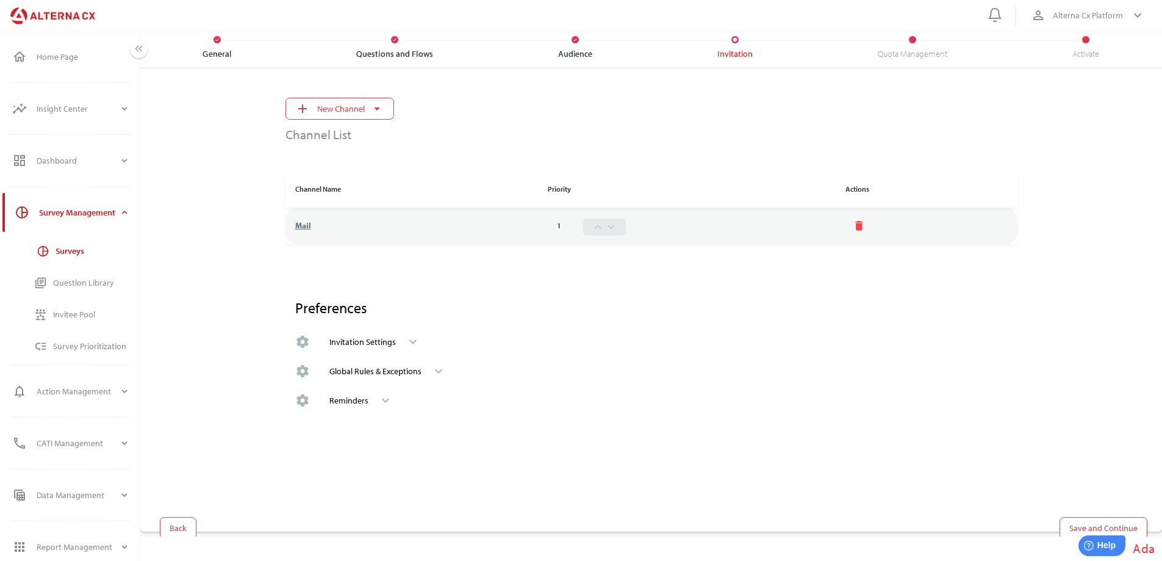
click at [409, 340] on icon "keyboard_arrow_down" at bounding box center [413, 341] width 15 height 15
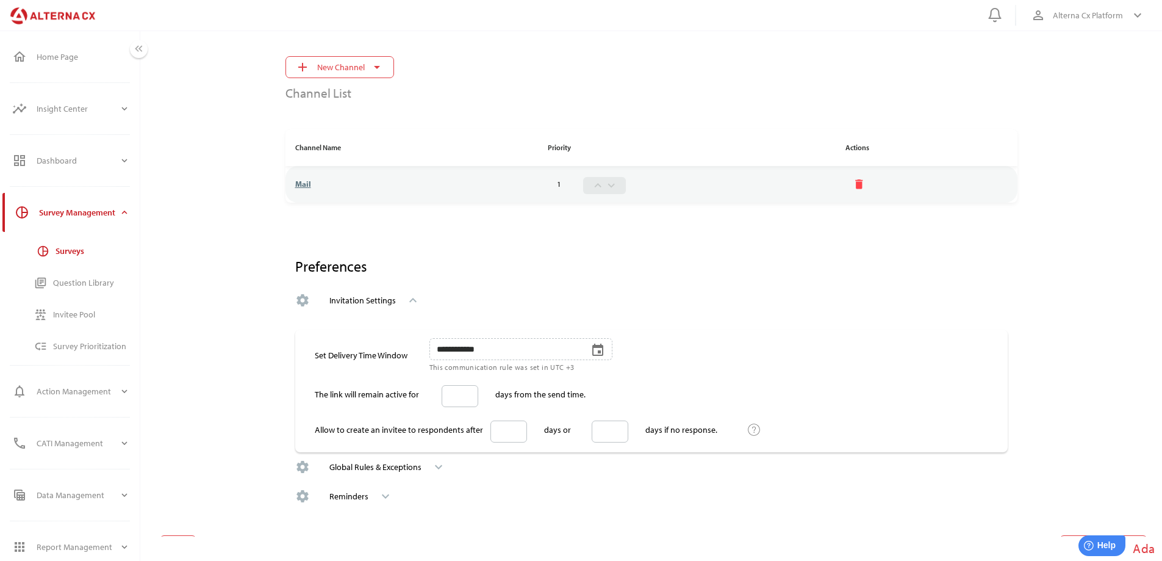
scroll to position [61, 0]
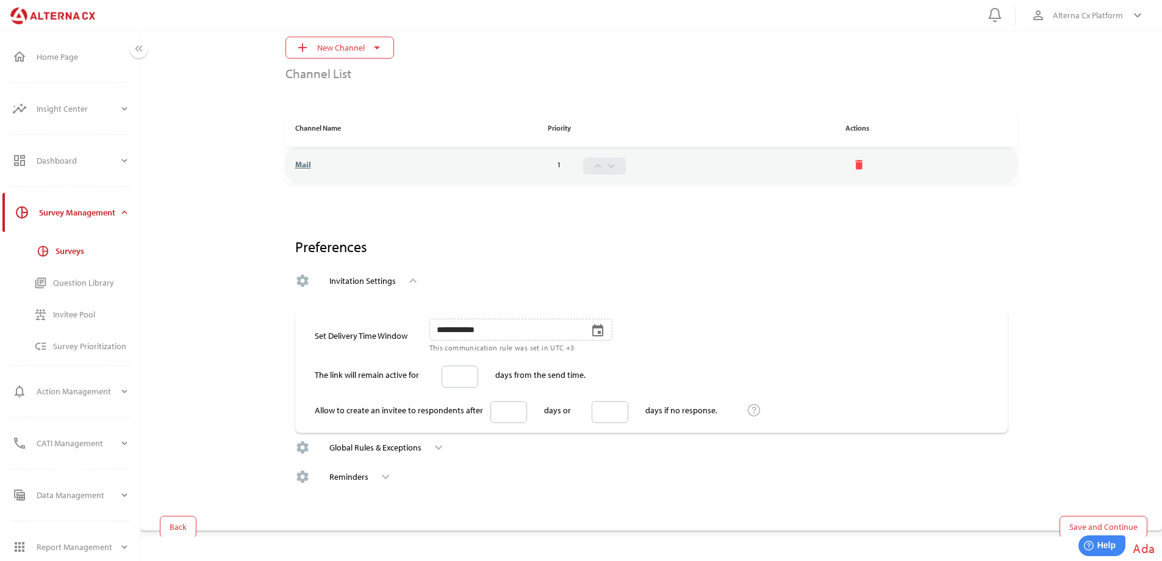
click at [442, 448] on icon "keyboard_arrow_down" at bounding box center [438, 447] width 15 height 15
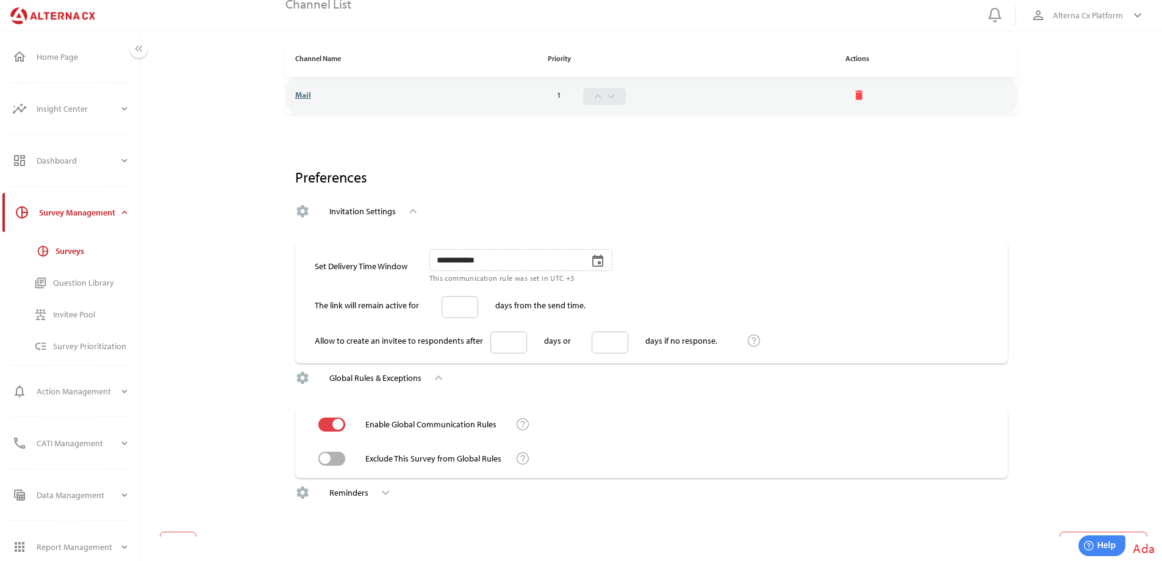
scroll to position [146, 0]
